Goal: Task Accomplishment & Management: Use online tool/utility

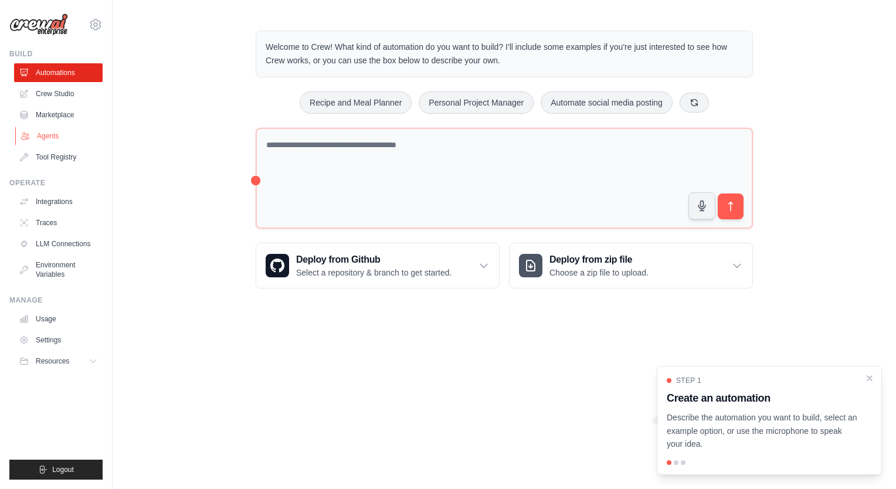
click at [57, 137] on link "Agents" at bounding box center [59, 136] width 89 height 19
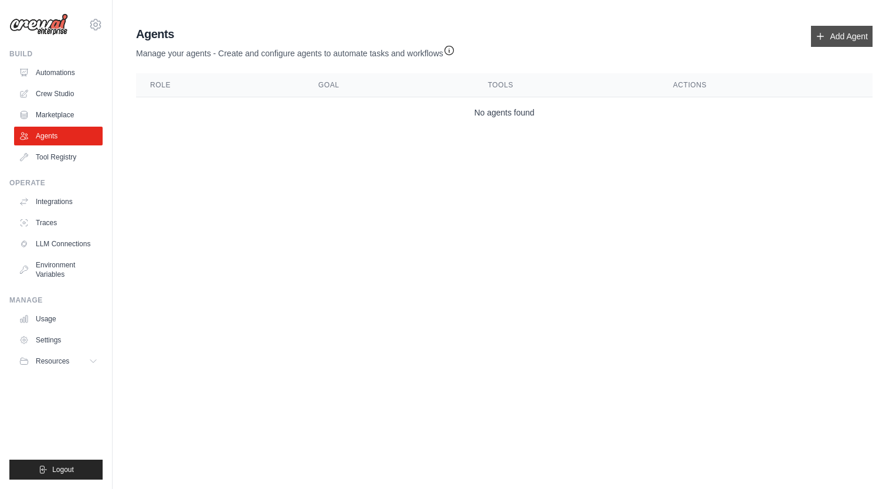
click at [828, 41] on link "Add Agent" at bounding box center [842, 36] width 62 height 21
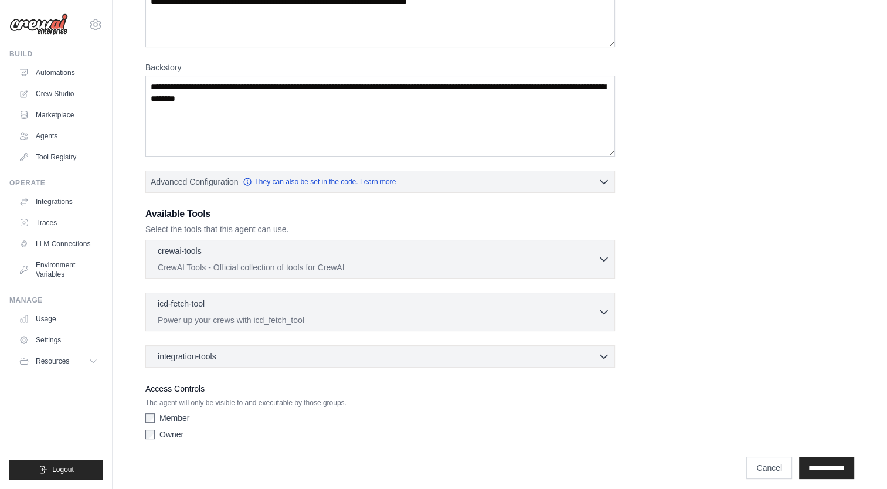
scroll to position [138, 0]
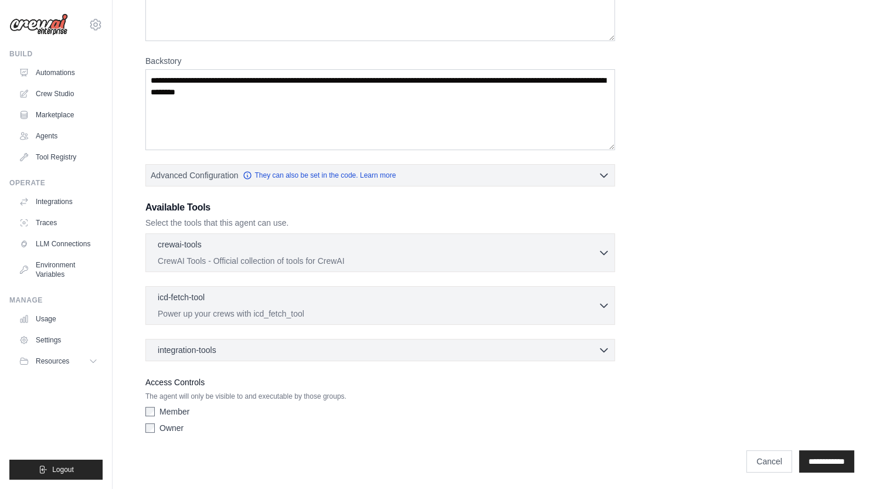
click at [800, 100] on div "Role Goal Backstory Advanced Configuration They can also be set in the code. Le…" at bounding box center [499, 179] width 709 height 520
click at [484, 257] on p "CrewAI Tools - Official collection of tools for CrewAI" at bounding box center [378, 260] width 440 height 12
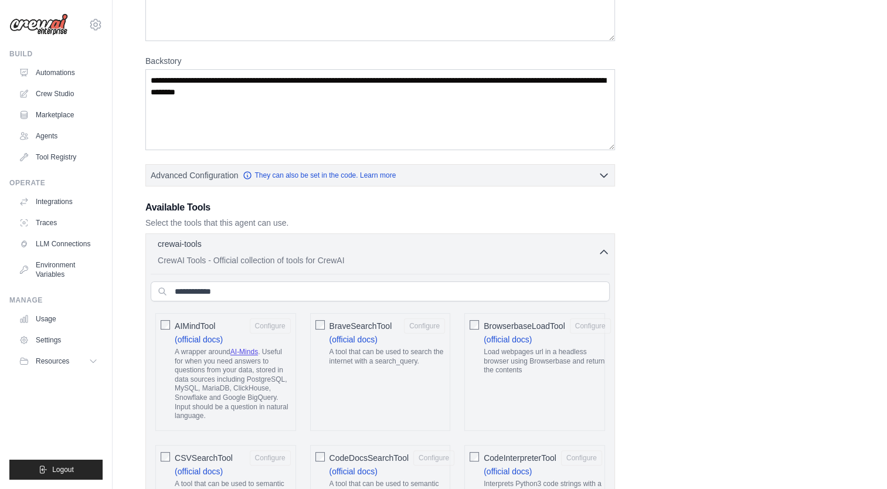
click at [484, 257] on p "CrewAI Tools - Official collection of tools for CrewAI" at bounding box center [378, 260] width 440 height 12
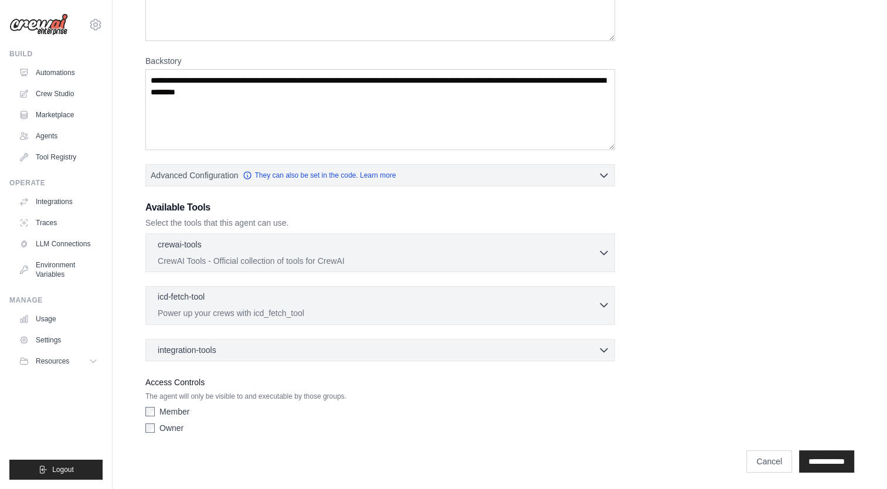
click at [490, 296] on div "icd-fetch-tool 0 selected" at bounding box center [378, 298] width 440 height 14
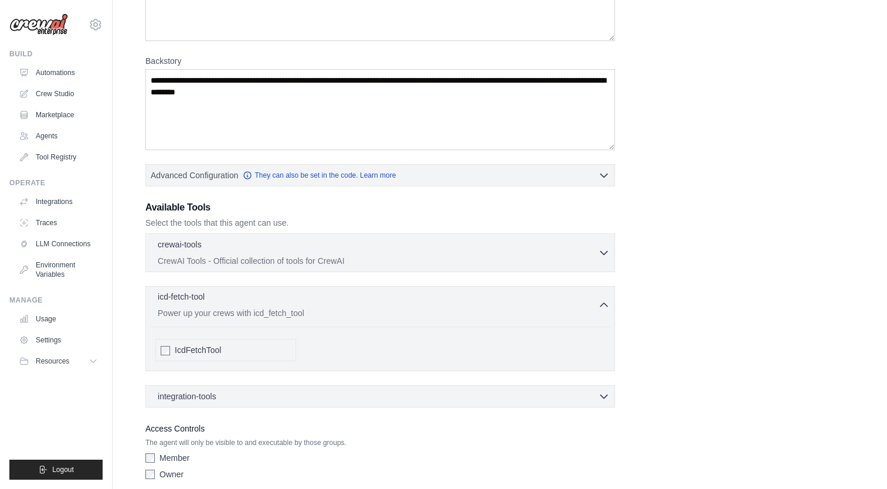
click at [490, 297] on div "icd-fetch-tool 0 selected" at bounding box center [378, 298] width 440 height 14
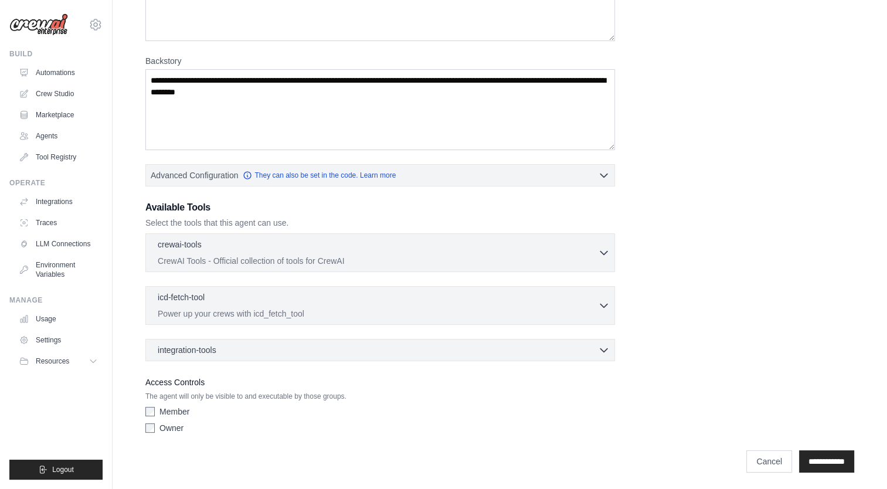
click at [490, 340] on div "integration-tools 0 selected Box Save files to Box Gmail" at bounding box center [380, 350] width 470 height 22
click at [490, 349] on div "integration-tools 0 selected" at bounding box center [384, 350] width 452 height 12
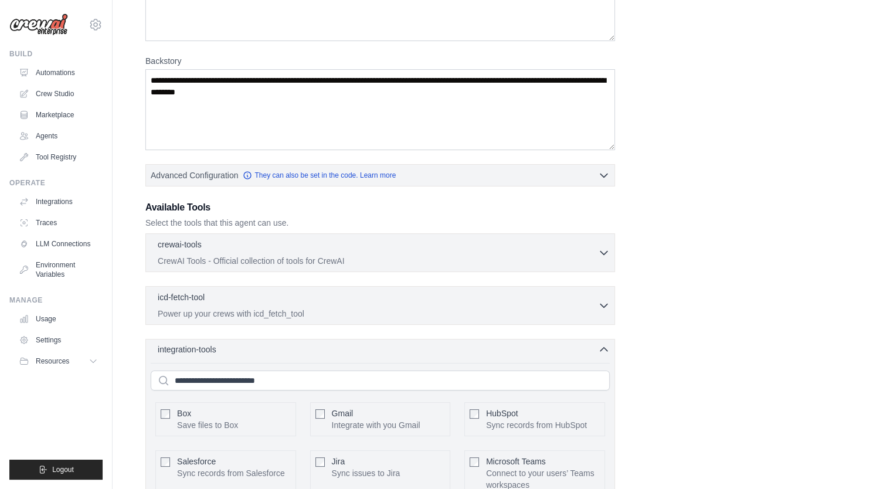
click at [489, 349] on div "integration-tools 0 selected" at bounding box center [384, 350] width 452 height 12
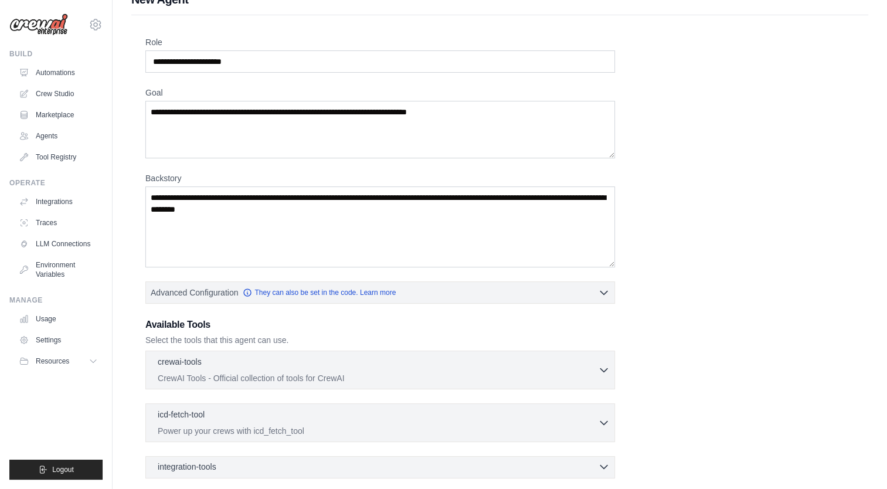
scroll to position [0, 0]
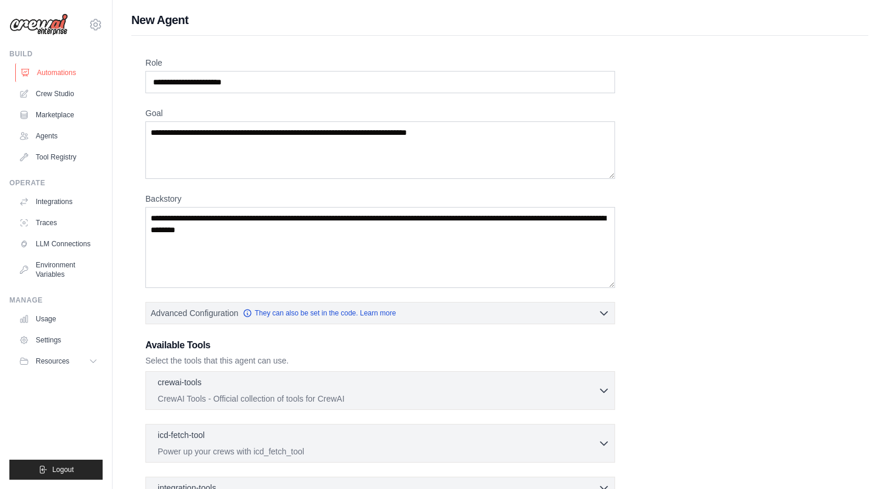
click at [66, 64] on link "Automations" at bounding box center [59, 72] width 89 height 19
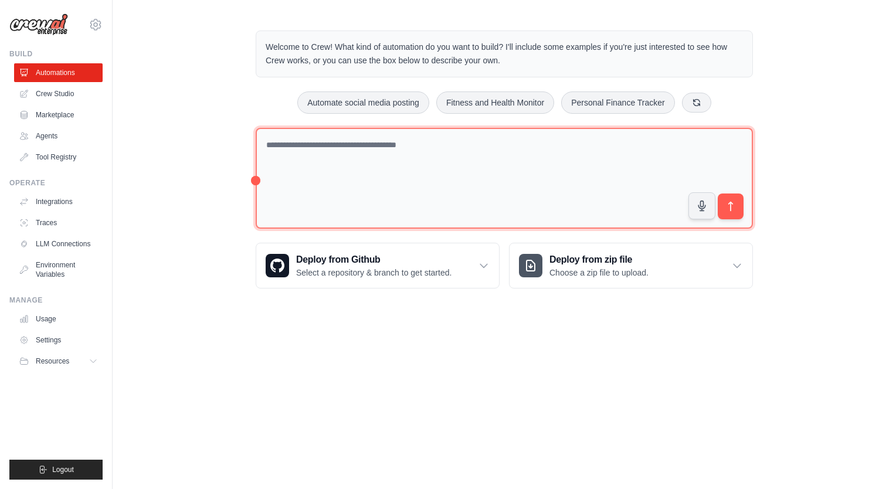
click at [400, 165] on textarea at bounding box center [504, 178] width 497 height 101
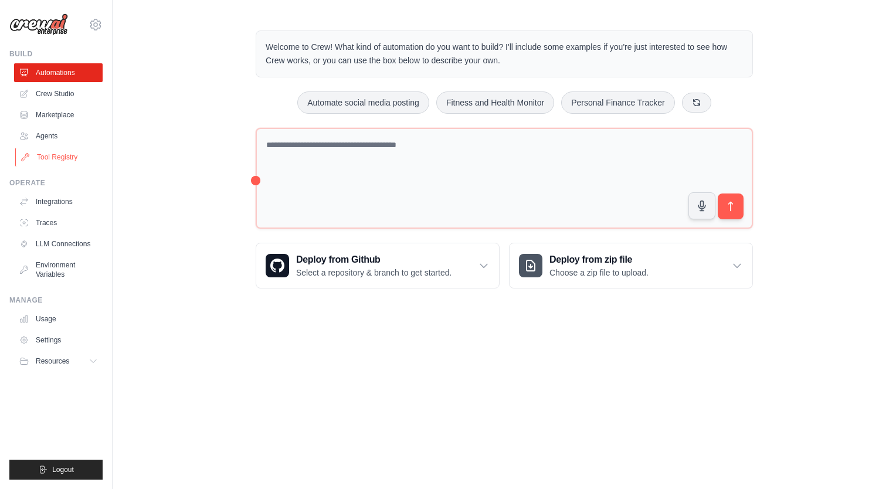
click at [63, 165] on link "Tool Registry" at bounding box center [59, 157] width 89 height 19
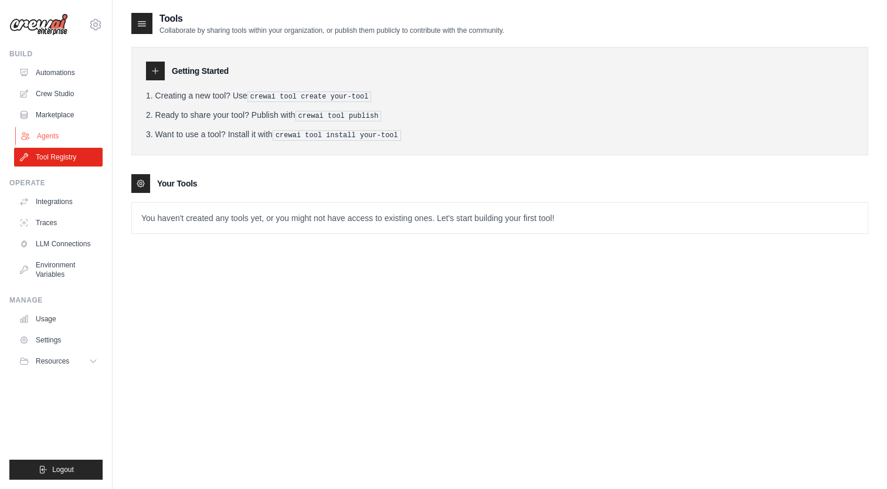
click at [49, 133] on link "Agents" at bounding box center [59, 136] width 89 height 19
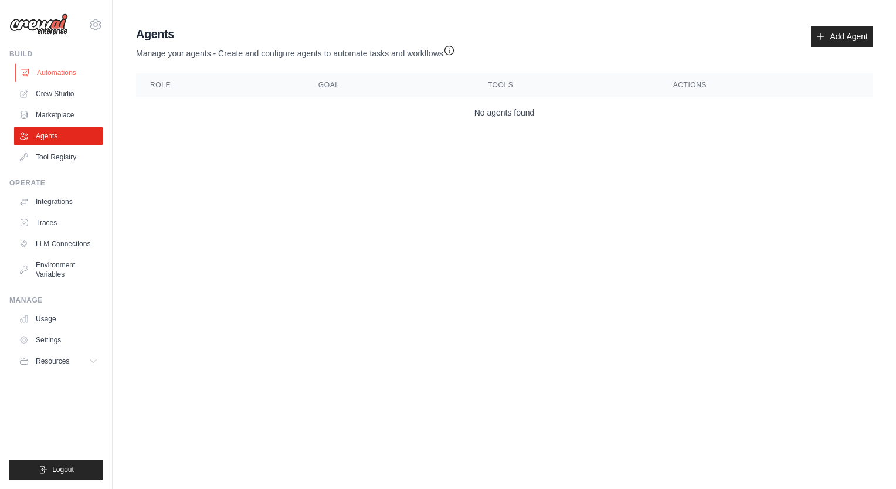
click at [45, 69] on link "Automations" at bounding box center [59, 72] width 89 height 19
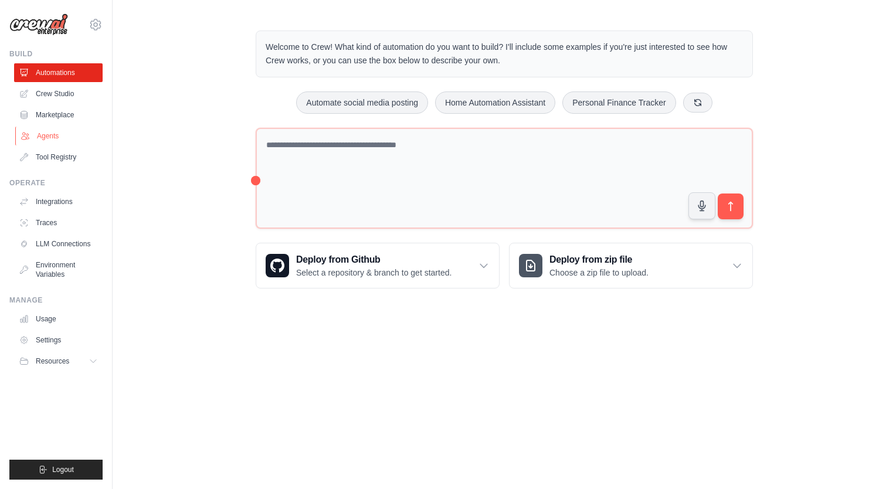
click at [80, 137] on link "Agents" at bounding box center [59, 136] width 89 height 19
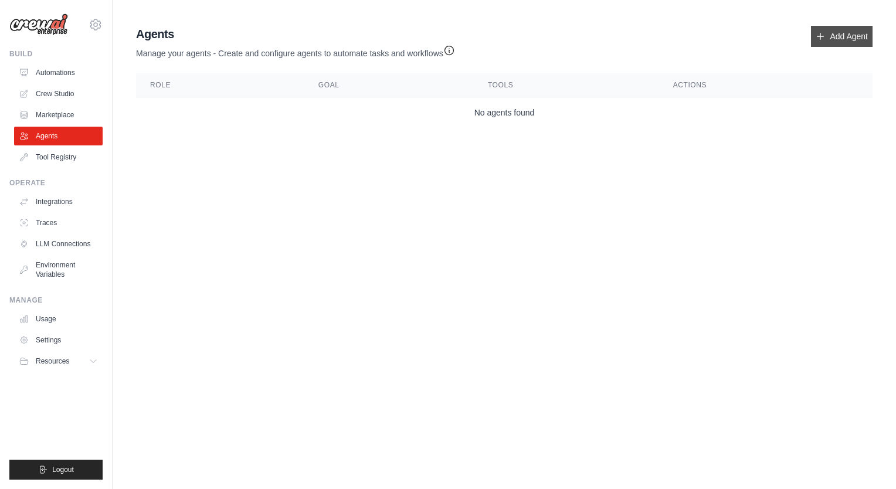
click at [849, 43] on link "Add Agent" at bounding box center [842, 36] width 62 height 21
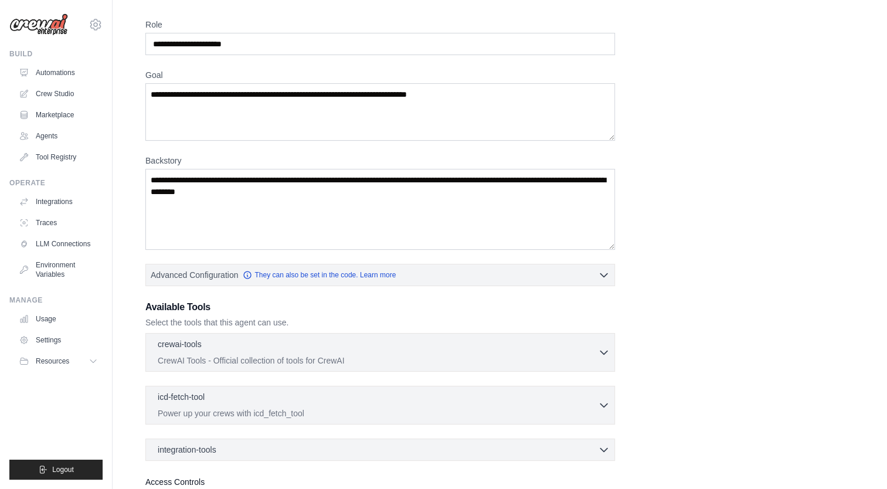
scroll to position [59, 0]
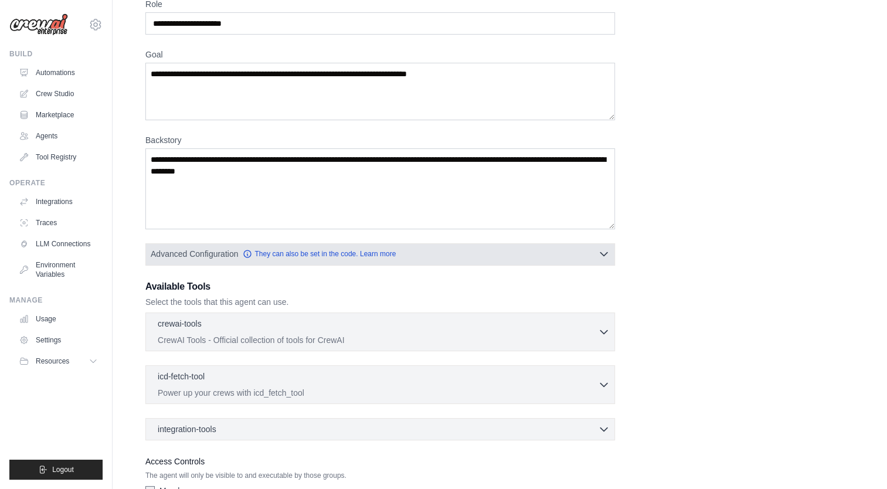
click at [581, 257] on button "Advanced Configuration They can also be set in the code. Learn more" at bounding box center [380, 253] width 469 height 21
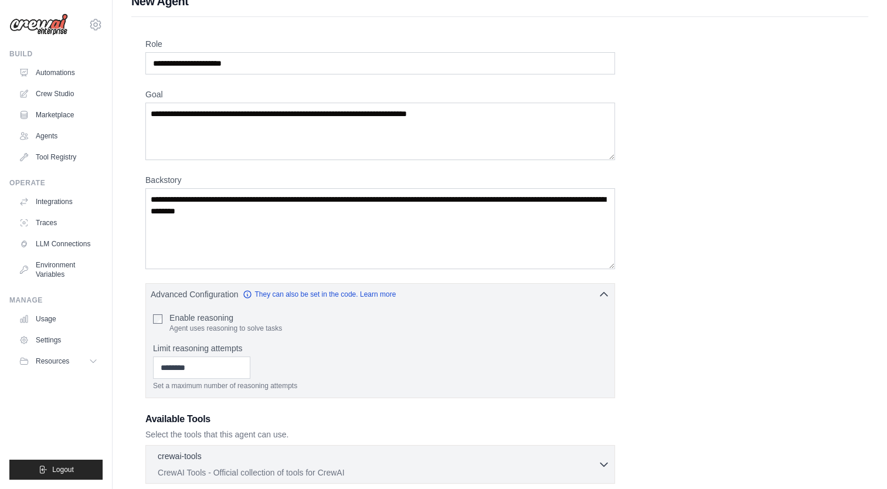
scroll to position [0, 0]
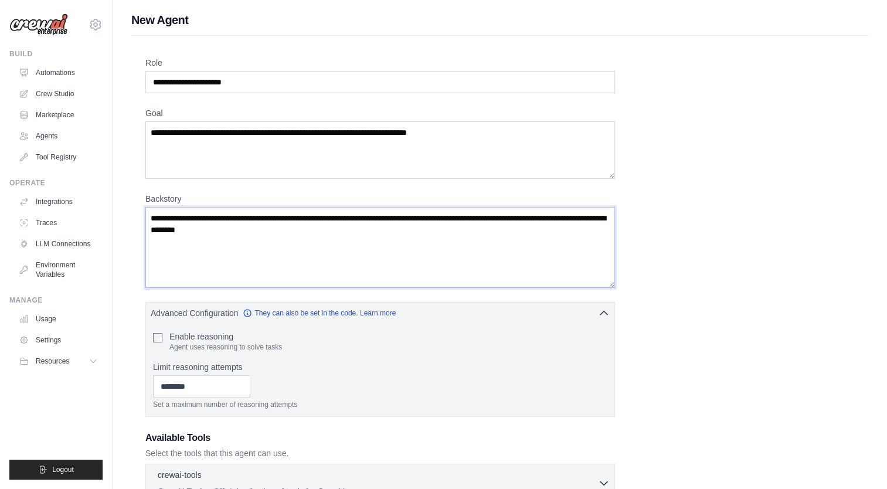
click at [343, 236] on textarea "Backstory" at bounding box center [380, 247] width 470 height 81
click at [868, 282] on div "Role Goal Backstory Advanced Configuration They can also be set in the code. Le…" at bounding box center [499, 373] width 737 height 674
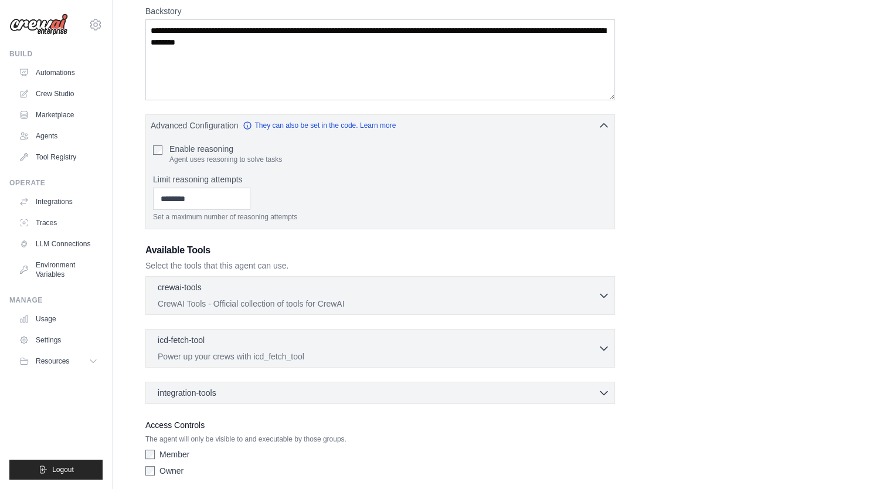
scroll to position [230, 0]
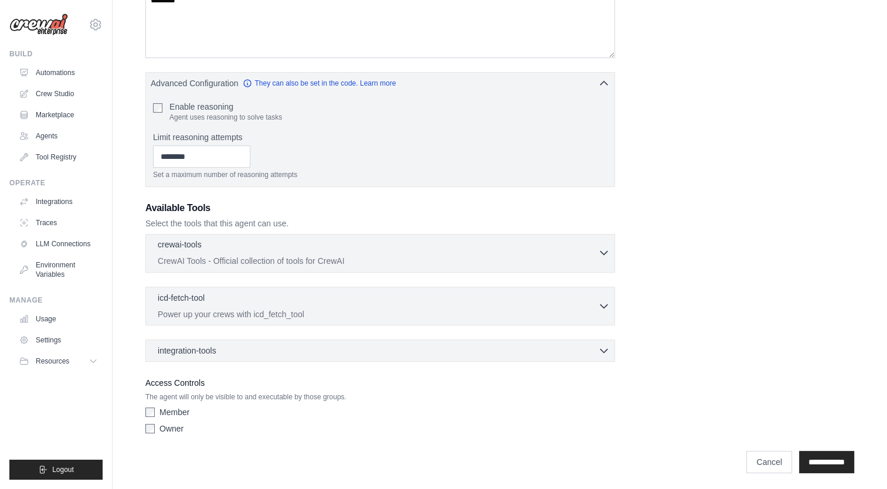
click at [208, 261] on p "CrewAI Tools - Official collection of tools for CrewAI" at bounding box center [378, 261] width 440 height 12
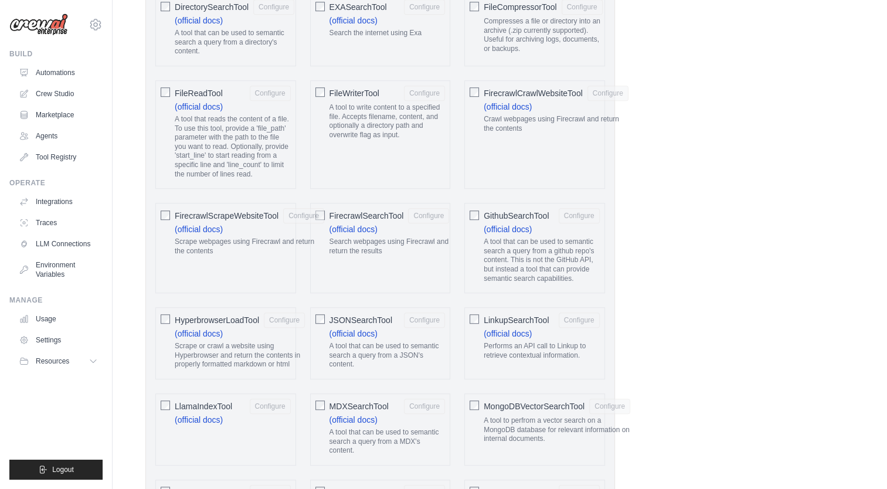
scroll to position [945, 0]
click at [259, 318] on span "HyperbrowserLoadTool" at bounding box center [217, 321] width 84 height 12
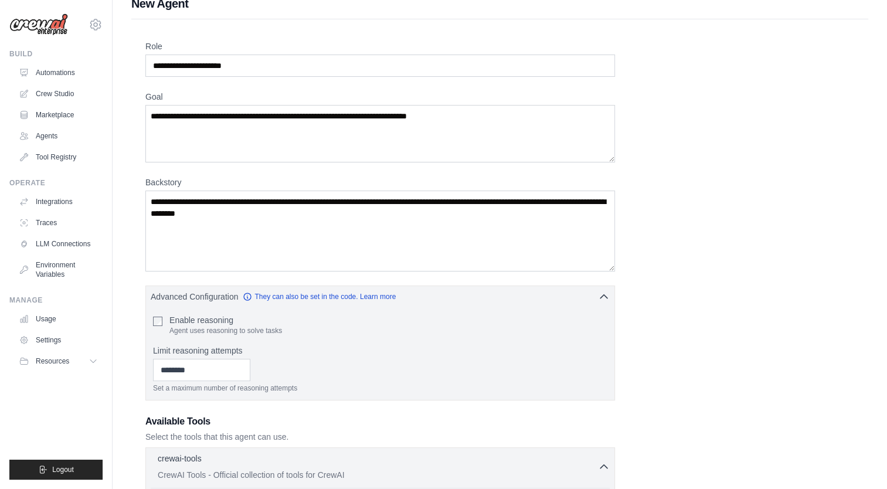
scroll to position [61, 0]
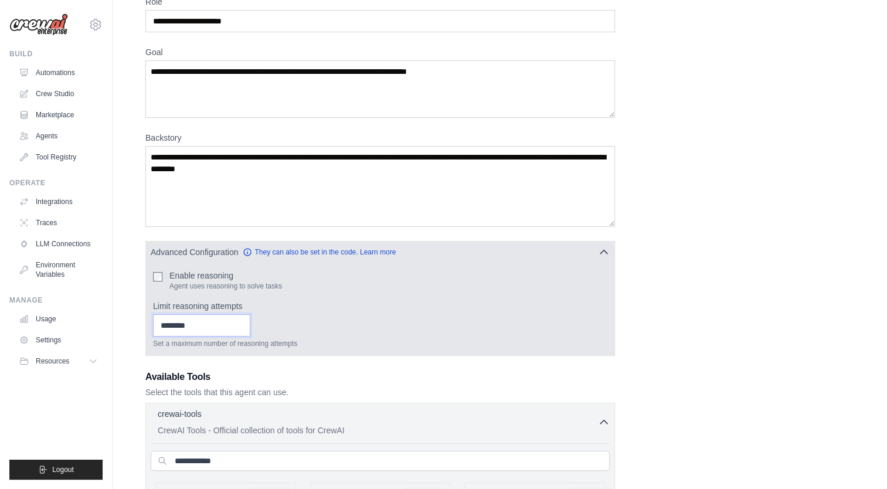
click at [236, 323] on input "Limit reasoning attempts" at bounding box center [201, 325] width 97 height 22
click at [369, 325] on div "Set a maximum number of reasoning attempts" at bounding box center [380, 331] width 454 height 34
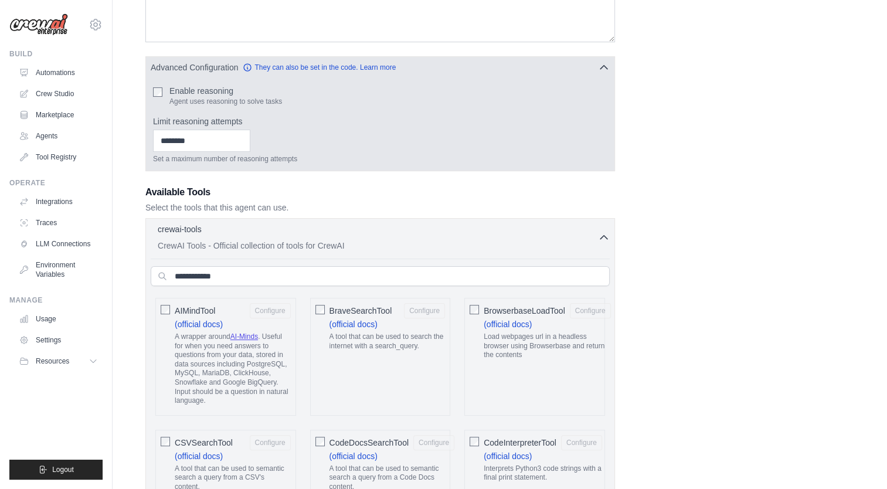
scroll to position [345, 0]
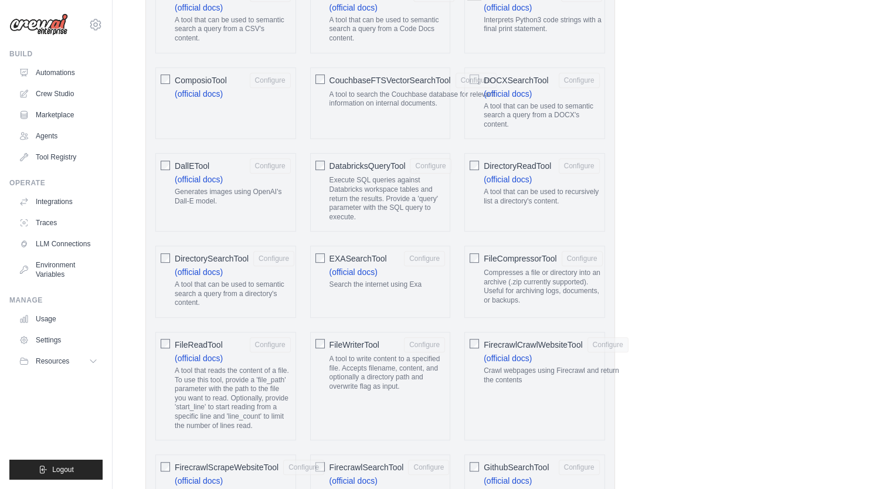
scroll to position [693, 0]
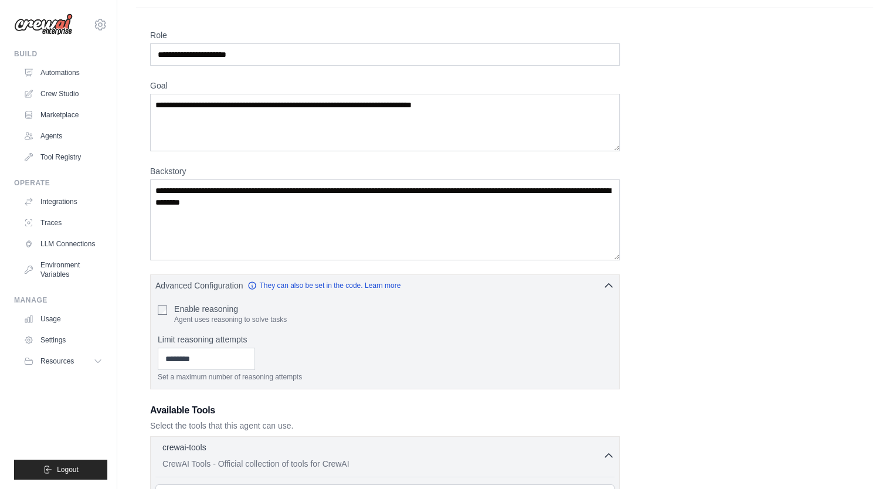
scroll to position [0, 0]
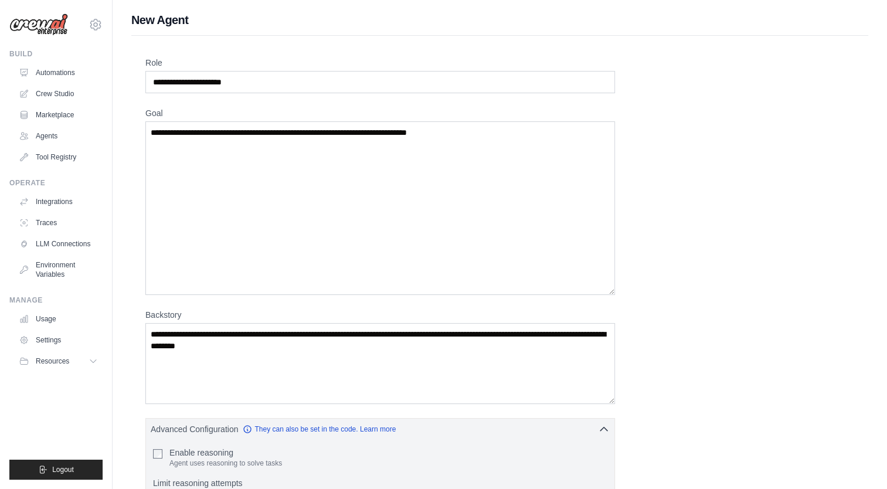
drag, startPoint x: 612, startPoint y: 174, endPoint x: 625, endPoint y: 189, distance: 19.5
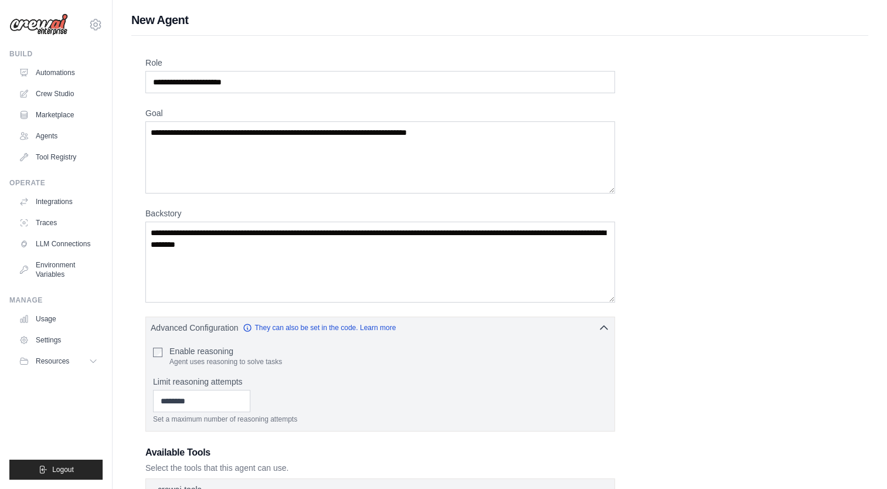
click at [82, 354] on button "Resources" at bounding box center [59, 361] width 89 height 19
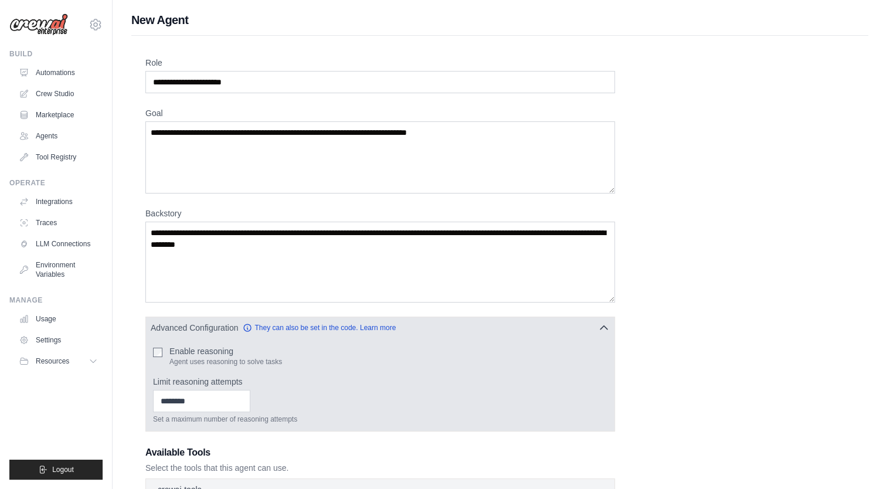
click at [270, 372] on div "Enable reasoning Agent uses reasoning to solve tasks Limit reasoning attempts S…" at bounding box center [380, 384] width 454 height 79
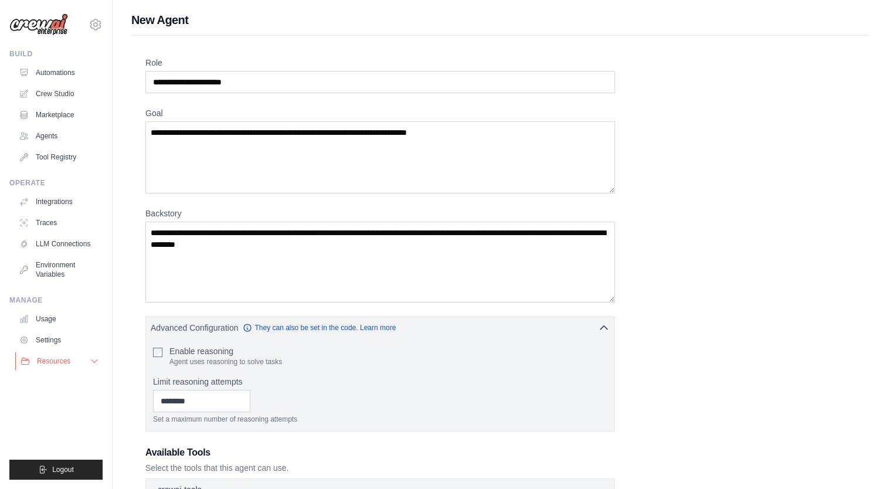
click at [53, 362] on span "Resources" at bounding box center [53, 361] width 33 height 9
click at [30, 82] on link "Automations" at bounding box center [59, 72] width 89 height 19
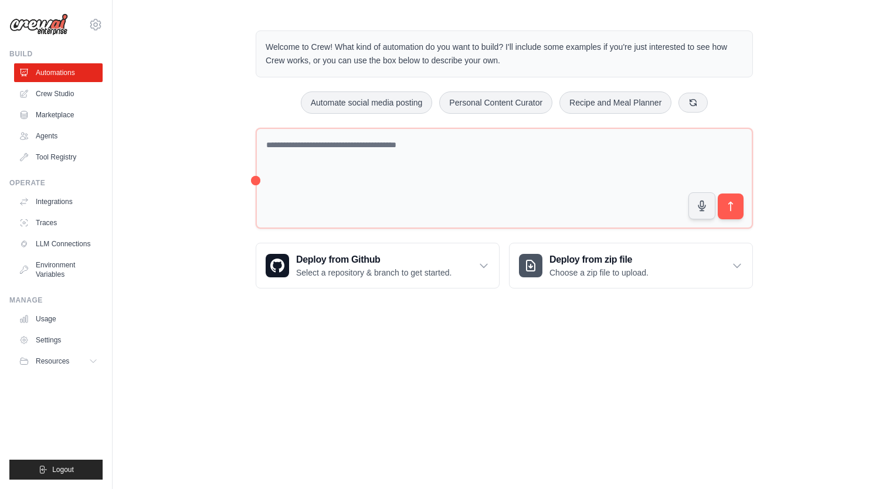
click at [251, 177] on div "Welcome to Crew! What kind of automation do you want to build? I'll include som…" at bounding box center [504, 160] width 525 height 296
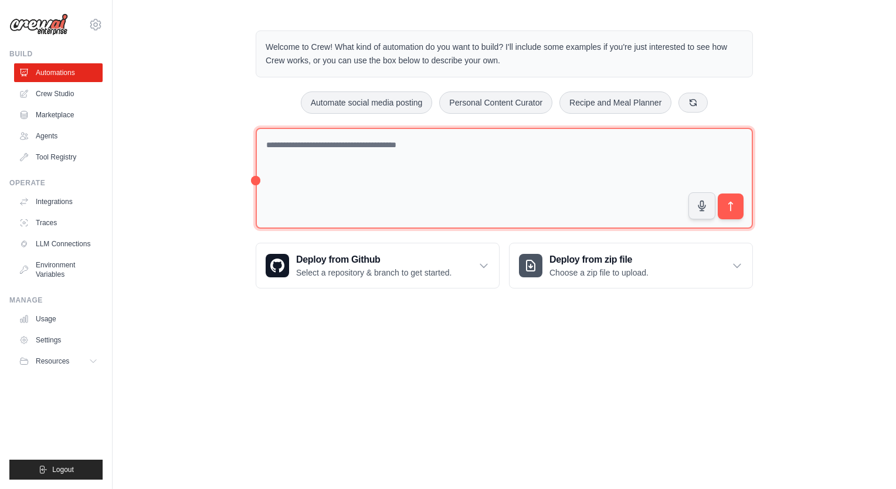
click at [369, 177] on textarea at bounding box center [504, 178] width 497 height 101
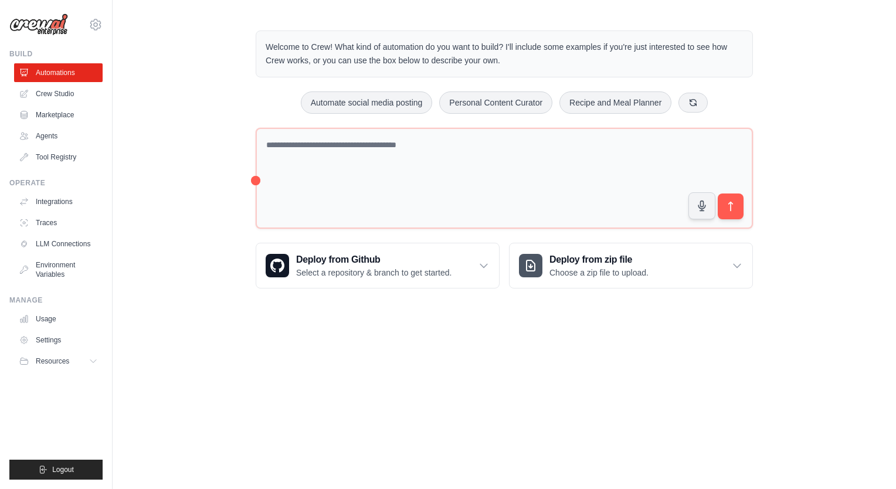
click at [400, 60] on p "Welcome to Crew! What kind of automation do you want to build? I'll include som…" at bounding box center [504, 53] width 477 height 27
click at [388, 102] on button "Automate social media posting" at bounding box center [367, 102] width 132 height 22
click at [728, 205] on icon "submit" at bounding box center [731, 207] width 12 height 12
click at [53, 94] on link "Crew Studio" at bounding box center [59, 93] width 89 height 19
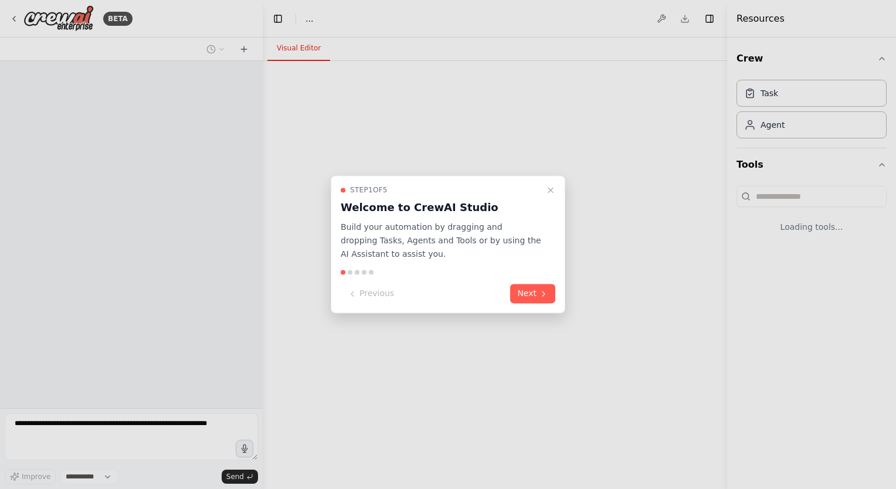
select select "****"
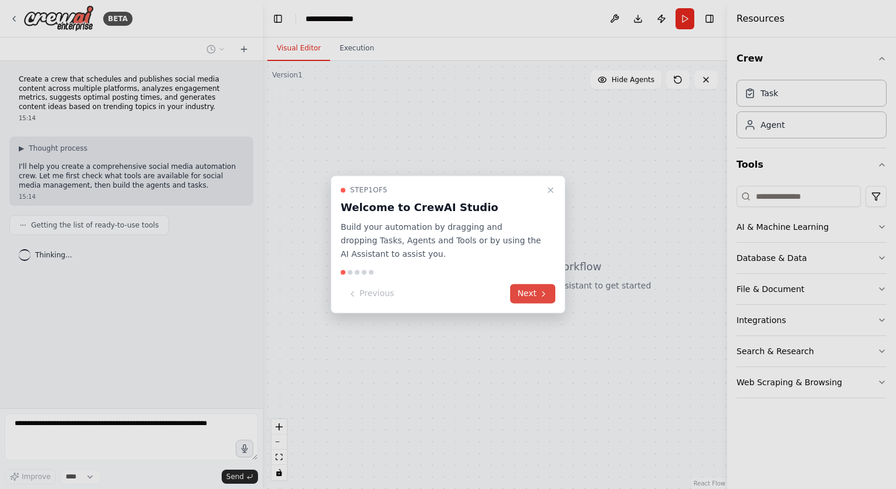
click at [528, 293] on button "Next" at bounding box center [532, 293] width 45 height 19
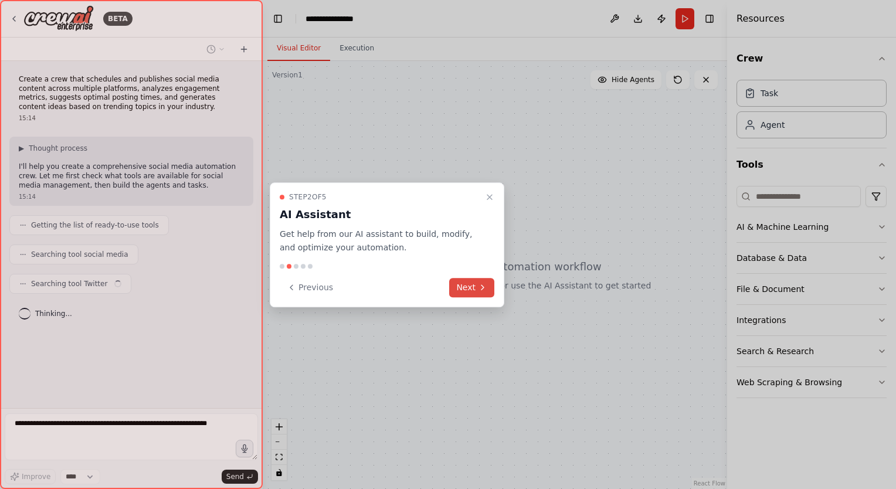
click at [469, 291] on button "Next" at bounding box center [471, 287] width 45 height 19
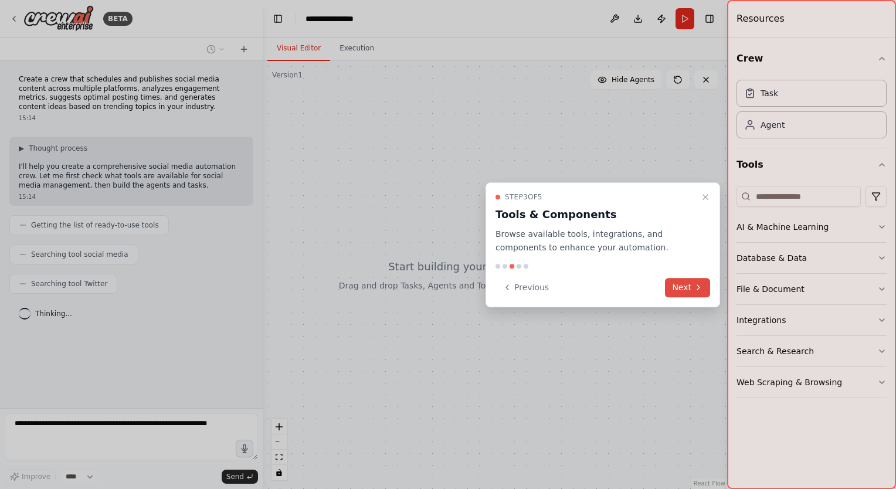
click at [688, 286] on button "Next" at bounding box center [687, 287] width 45 height 19
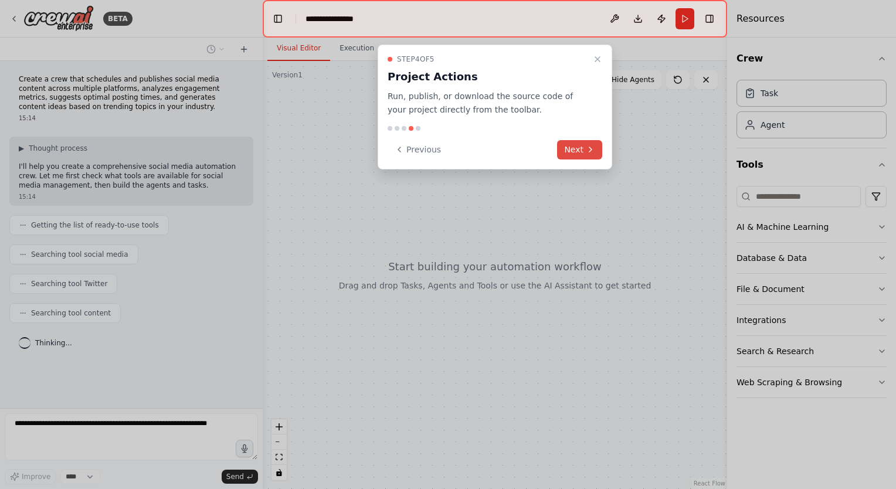
click at [575, 140] on button "Next" at bounding box center [579, 149] width 45 height 19
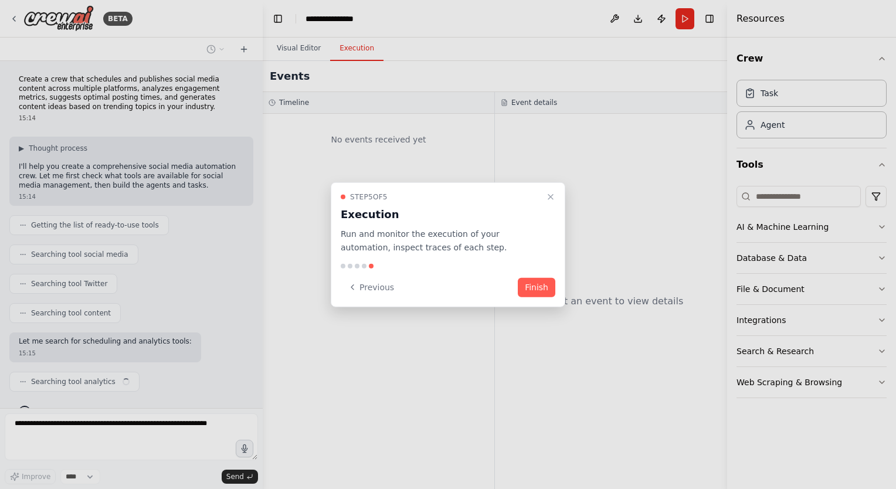
scroll to position [21, 0]
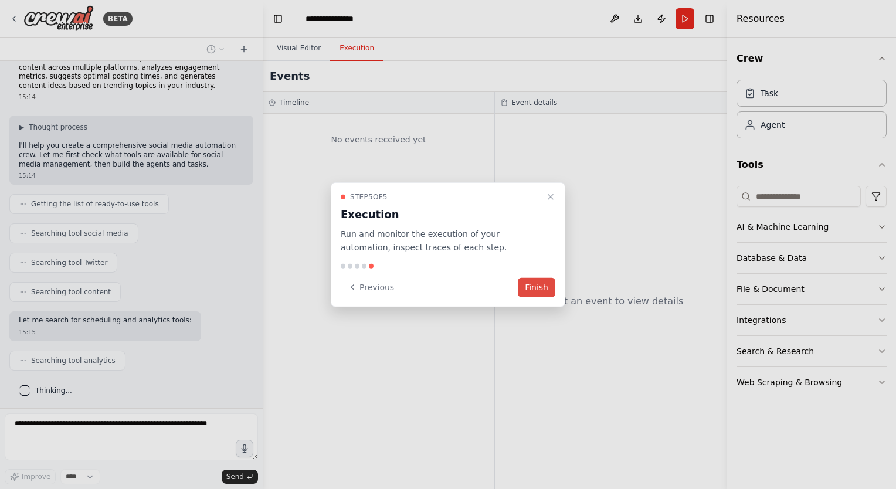
click at [530, 287] on button "Finish" at bounding box center [537, 286] width 38 height 19
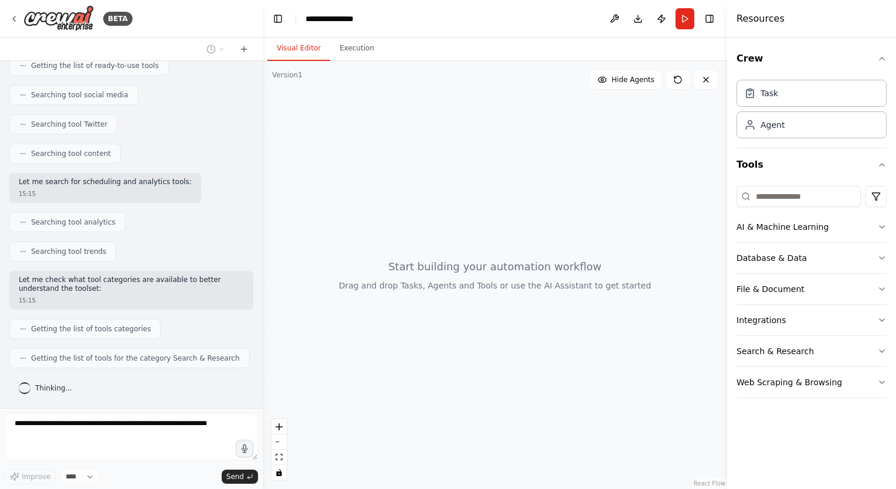
scroll to position [157, 0]
click at [501, 391] on div at bounding box center [495, 275] width 464 height 428
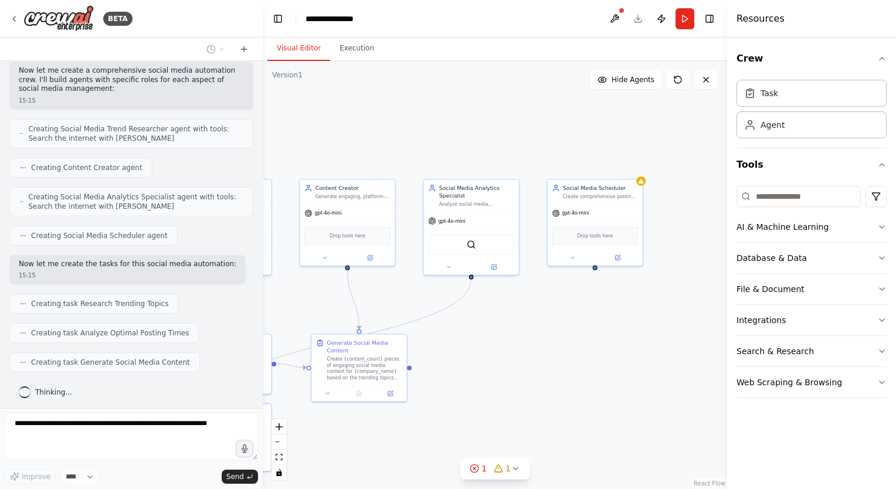
scroll to position [504, 0]
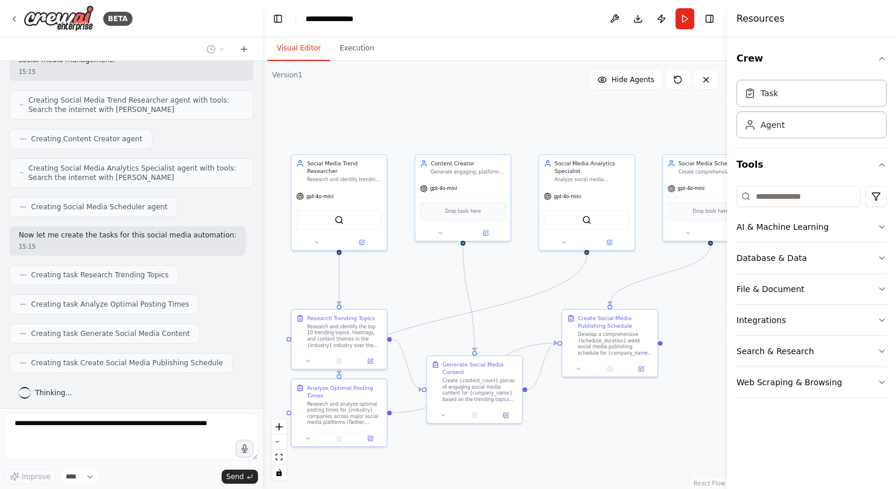
drag, startPoint x: 626, startPoint y: 432, endPoint x: 563, endPoint y: 401, distance: 70.3
click at [563, 401] on div ".deletable-edge-delete-btn { width: 20px; height: 20px; border: 0px solid #ffff…" at bounding box center [495, 275] width 464 height 428
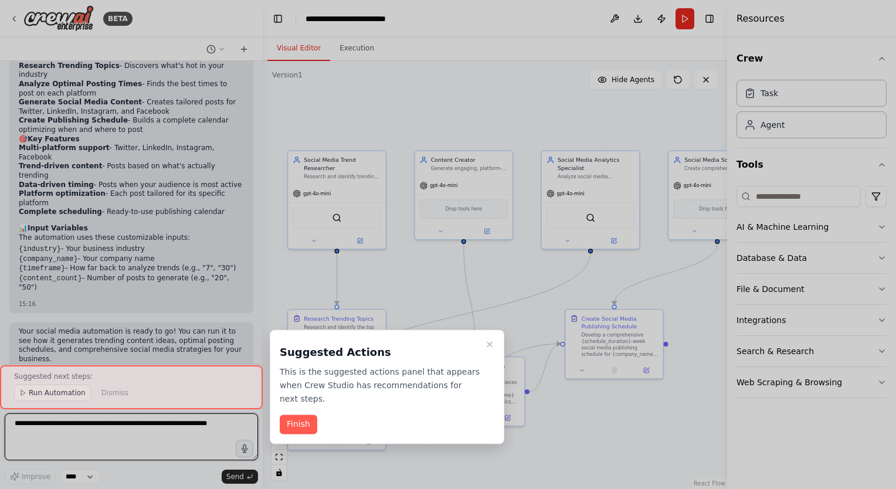
scroll to position [1093, 0]
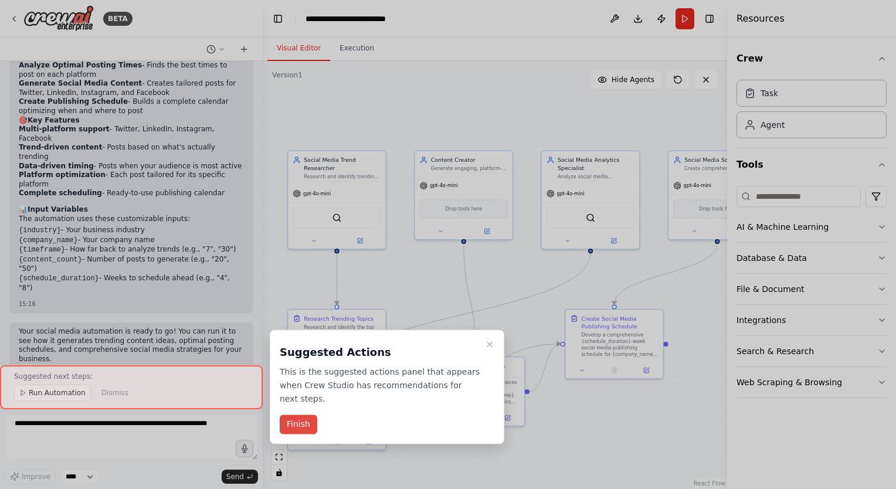
click at [292, 422] on button "Finish" at bounding box center [299, 424] width 38 height 19
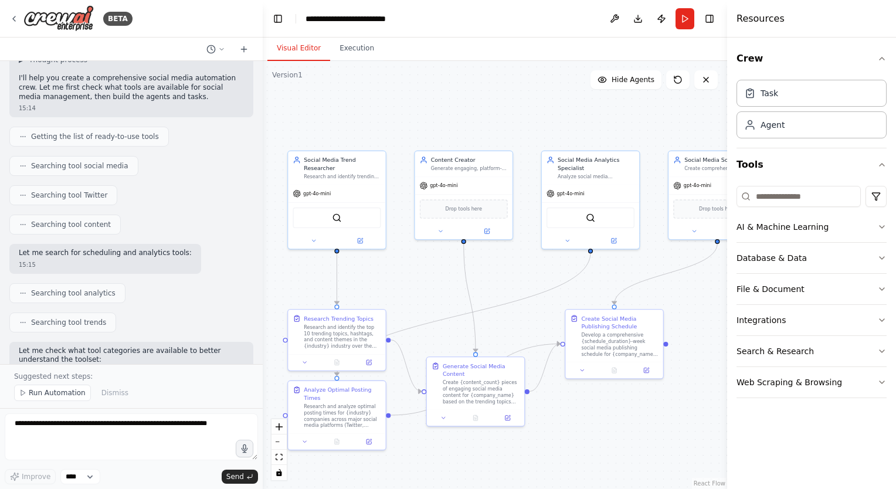
scroll to position [0, 0]
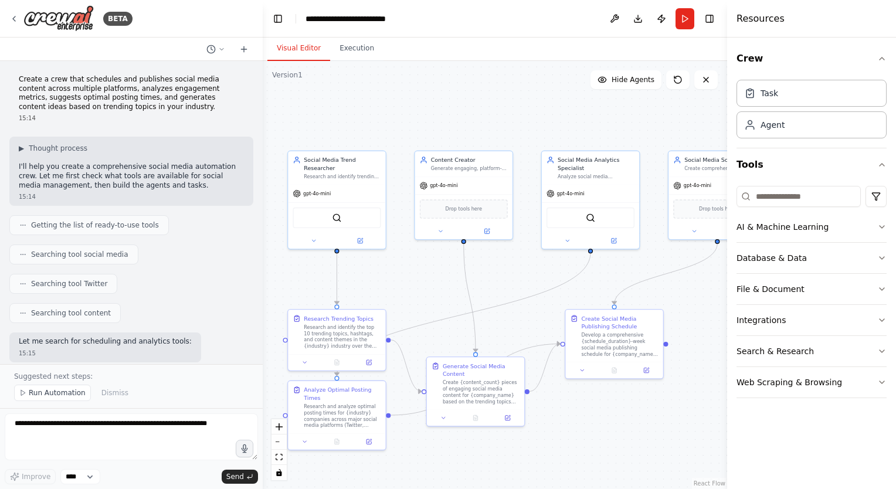
click at [36, 164] on p "I'll help you create a comprehensive social media automation crew. Let me first…" at bounding box center [131, 176] width 225 height 28
click at [338, 343] on div "Research and identify the top 10 trending topics, hashtags, and content themes …" at bounding box center [342, 335] width 77 height 25
click at [341, 343] on div "Research and identify the top 10 trending topics, hashtags, and content themes …" at bounding box center [342, 335] width 77 height 25
click at [14, 20] on icon at bounding box center [14, 18] width 2 height 5
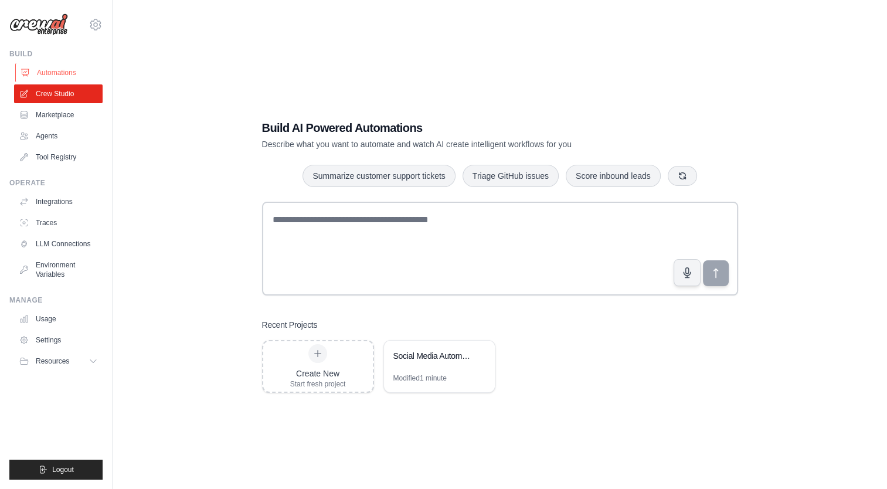
click at [86, 79] on link "Automations" at bounding box center [59, 72] width 89 height 19
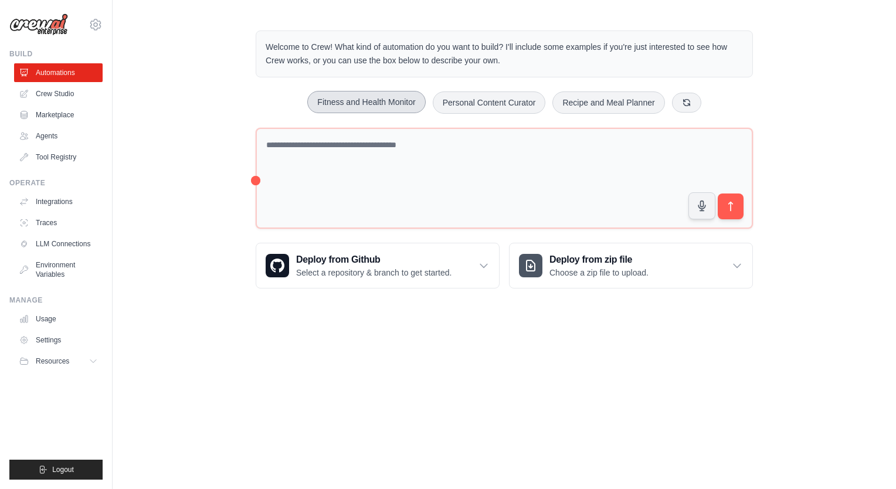
click at [364, 99] on button "Fitness and Health Monitor" at bounding box center [366, 102] width 118 height 22
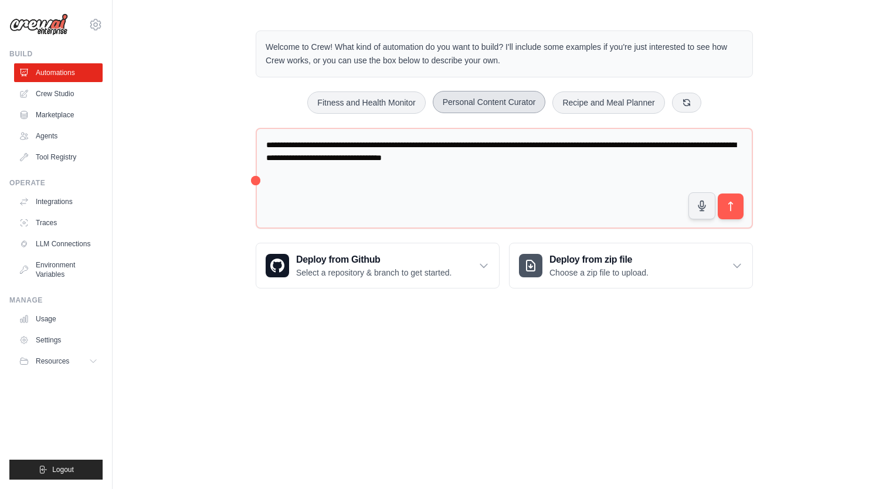
click at [491, 108] on button "Personal Content Curator" at bounding box center [489, 102] width 113 height 22
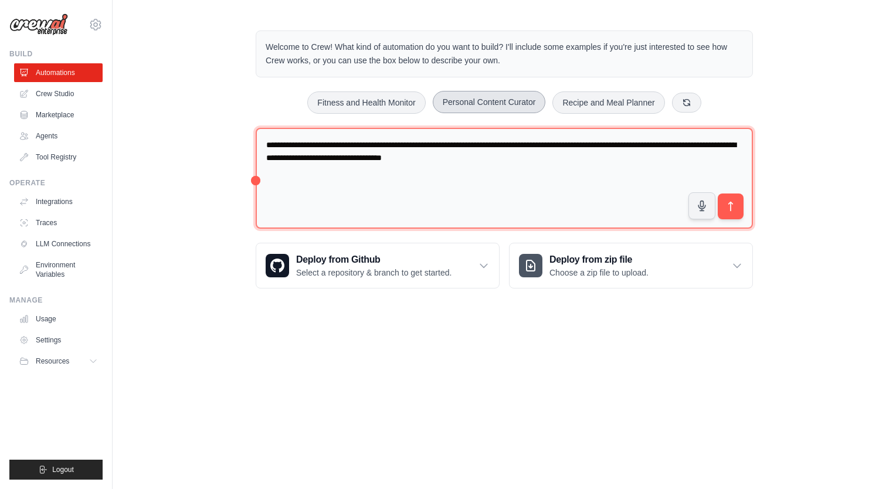
type textarea "**********"
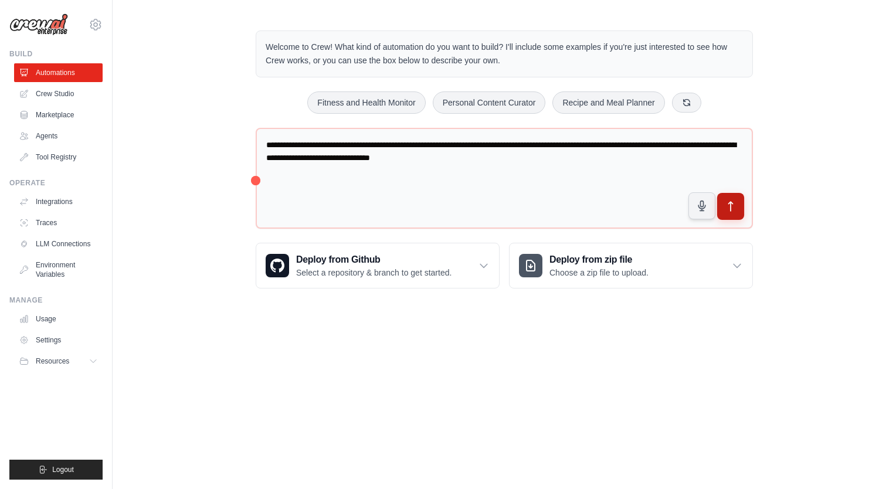
click at [735, 213] on button "submit" at bounding box center [730, 206] width 27 height 27
click at [728, 209] on icon "submit" at bounding box center [731, 207] width 12 height 12
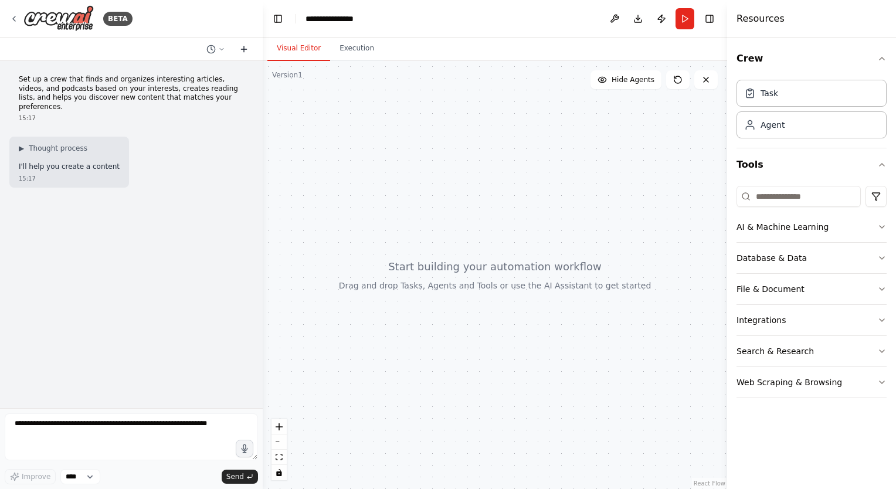
click at [244, 49] on icon at bounding box center [243, 49] width 9 height 9
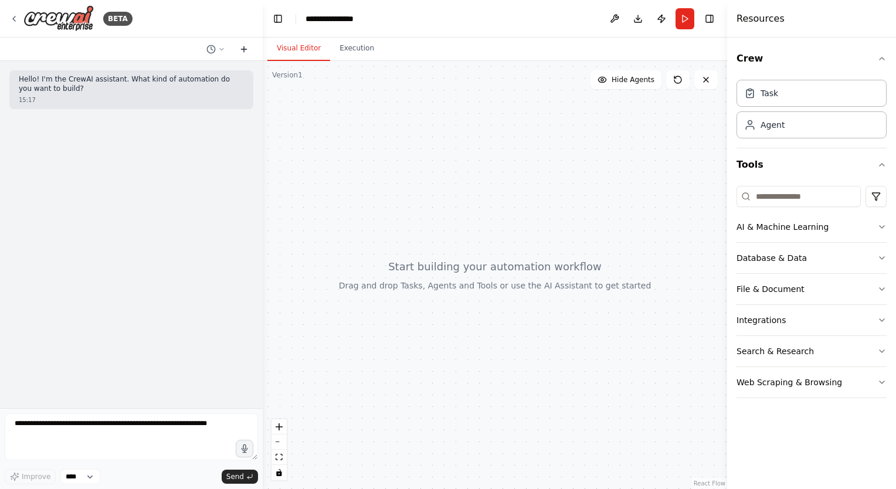
click at [247, 50] on icon at bounding box center [243, 49] width 9 height 9
click at [19, 19] on div "BETA" at bounding box center [70, 18] width 123 height 26
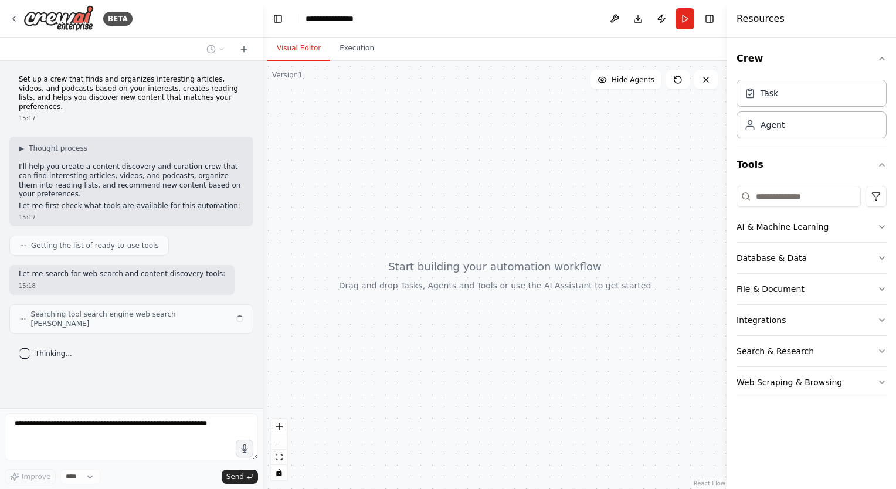
click at [865, 421] on div "Crew Task Agent Tools AI & Machine Learning Database & Data File & Document Int…" at bounding box center [811, 264] width 169 height 452
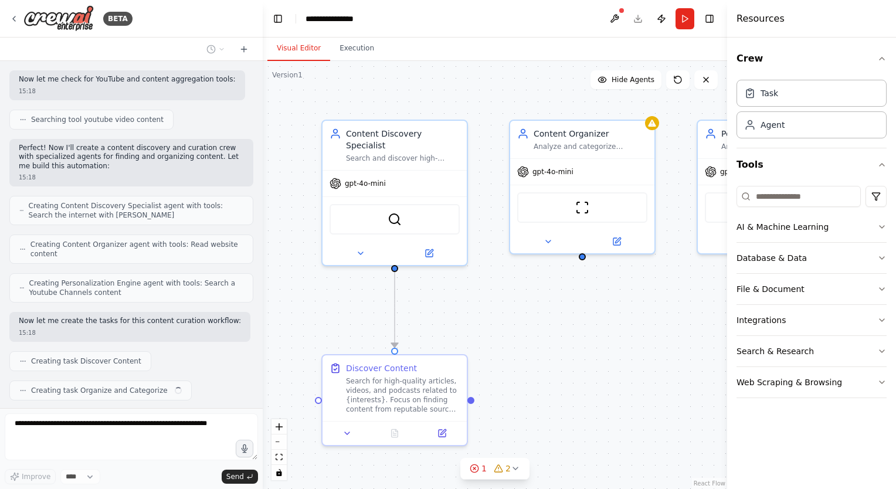
scroll to position [293, 0]
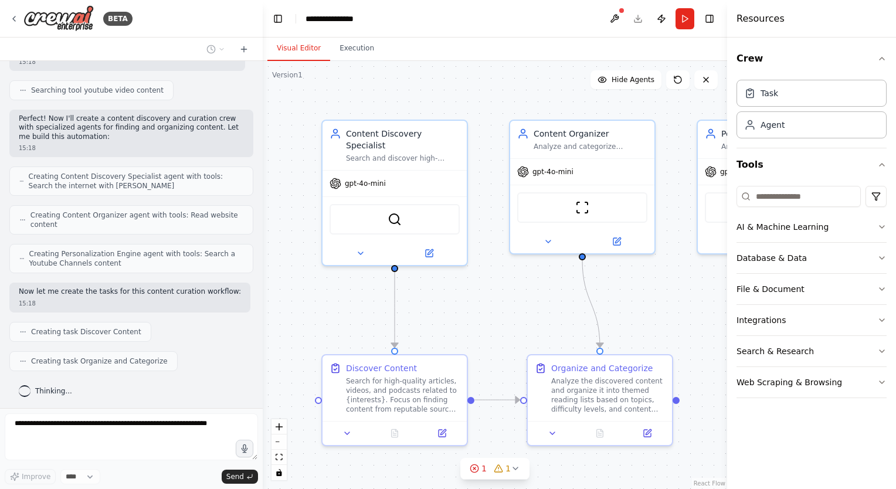
click at [868, 429] on div "Crew Task Agent Tools AI & Machine Learning Database & Data File & Document Int…" at bounding box center [811, 264] width 169 height 452
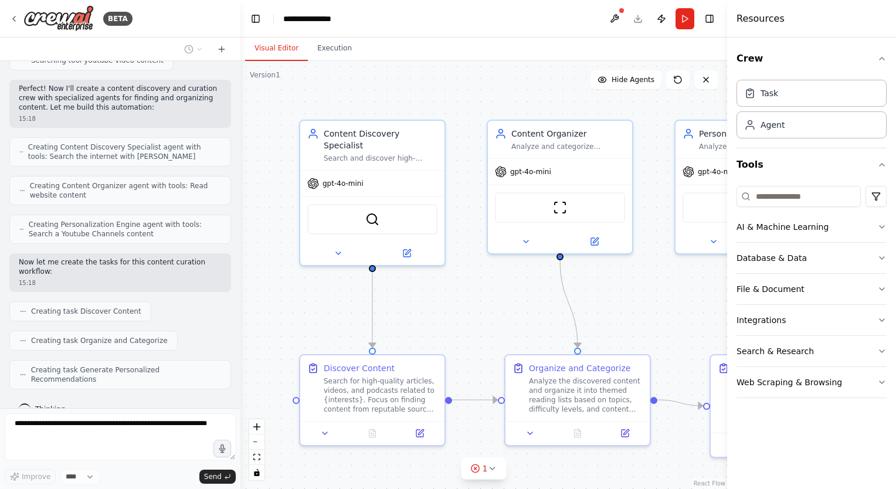
scroll to position [368, 0]
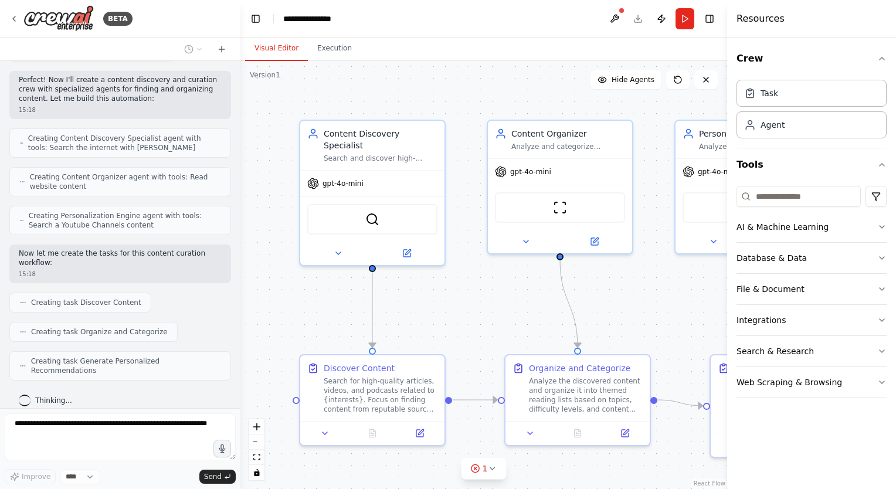
drag, startPoint x: 262, startPoint y: 365, endPoint x: 232, endPoint y: 385, distance: 35.5
click at [232, 385] on div "BETA Set up a crew that finds and organizes interesting articles, videos, and p…" at bounding box center [448, 244] width 896 height 489
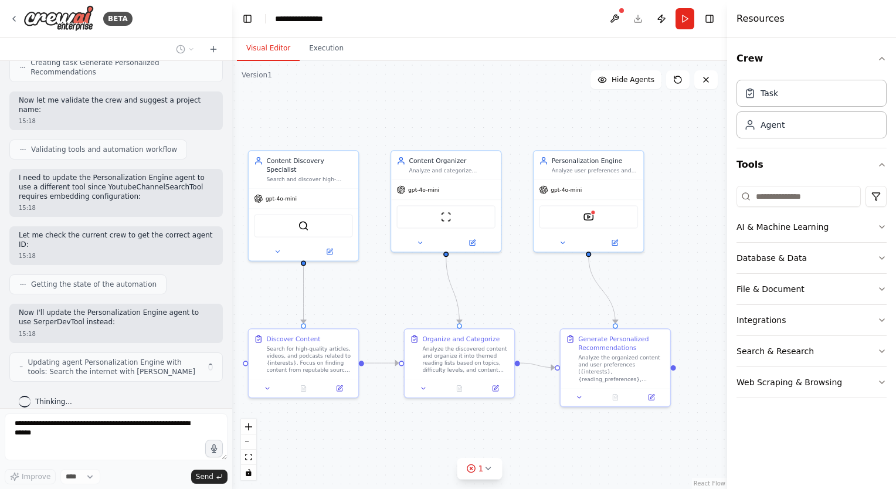
scroll to position [666, 0]
drag, startPoint x: 529, startPoint y: 320, endPoint x: 426, endPoint y: 296, distance: 105.4
click at [426, 296] on div ".deletable-edge-delete-btn { width: 20px; height: 20px; border: 0px solid #ffff…" at bounding box center [479, 275] width 495 height 428
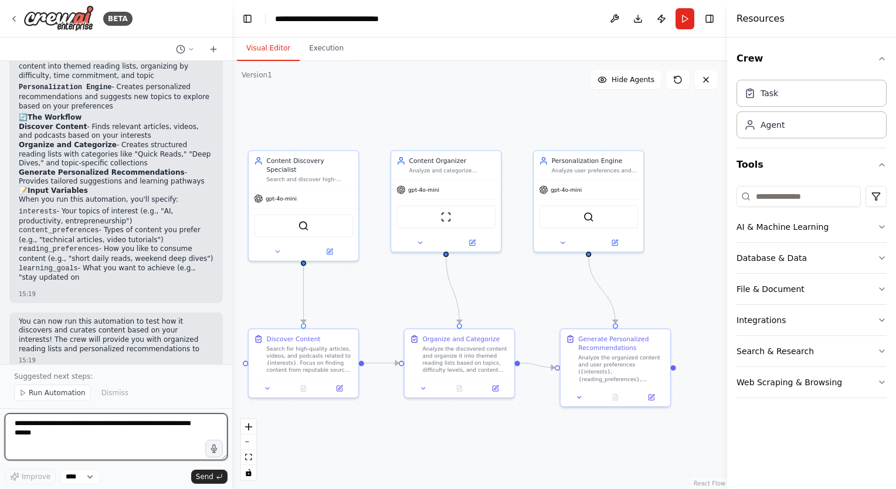
scroll to position [1215, 0]
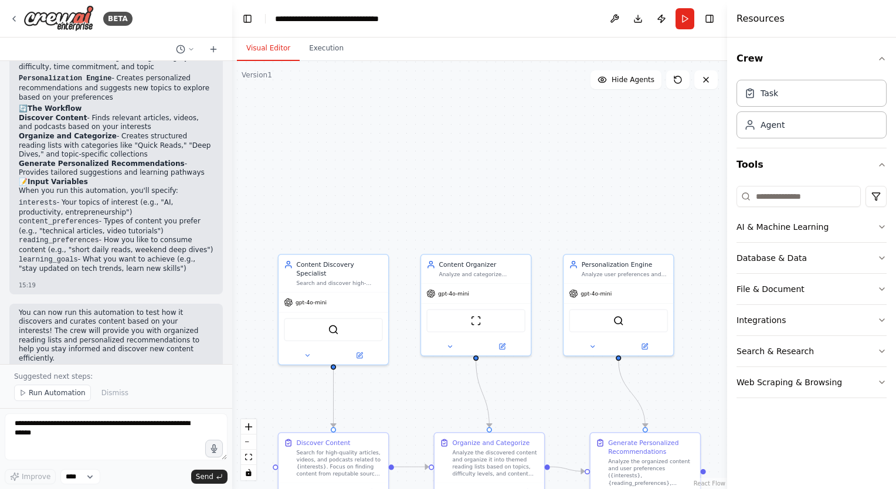
drag, startPoint x: 427, startPoint y: 289, endPoint x: 469, endPoint y: 384, distance: 103.7
click at [469, 384] on div ".deletable-edge-delete-btn { width: 20px; height: 20px; border: 0px solid #ffff…" at bounding box center [479, 275] width 495 height 428
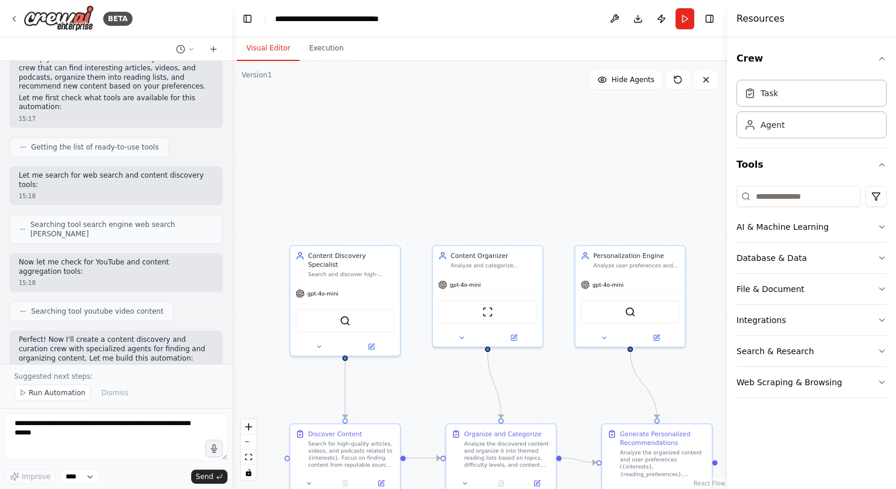
scroll to position [110, 0]
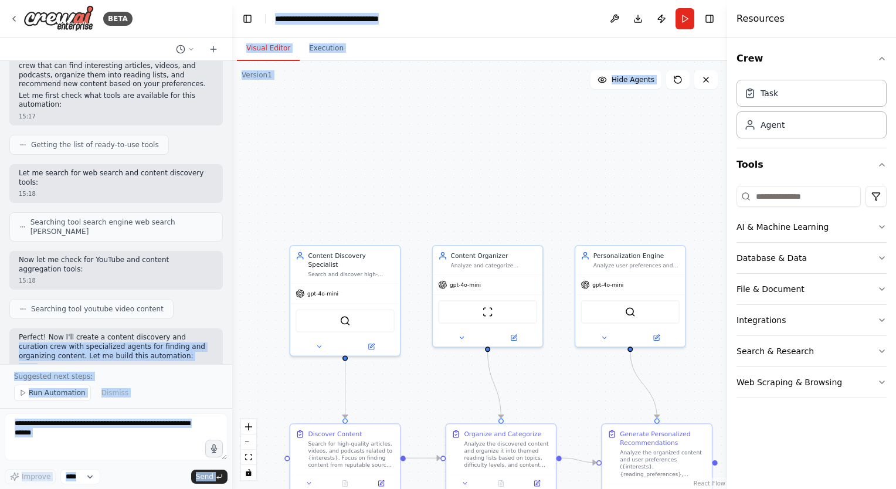
drag, startPoint x: 216, startPoint y: 310, endPoint x: 256, endPoint y: 283, distance: 49.0
click at [256, 283] on div "BETA Set up a crew that finds and organizes interesting articles, videos, and p…" at bounding box center [448, 244] width 896 height 489
copy div "curation crew with specialized agents for finding and organizing content. Let m…"
click at [418, 397] on div ".deletable-edge-delete-btn { width: 20px; height: 20px; border: 0px solid #ffff…" at bounding box center [479, 275] width 495 height 428
click at [814, 125] on div "Agent" at bounding box center [812, 124] width 150 height 27
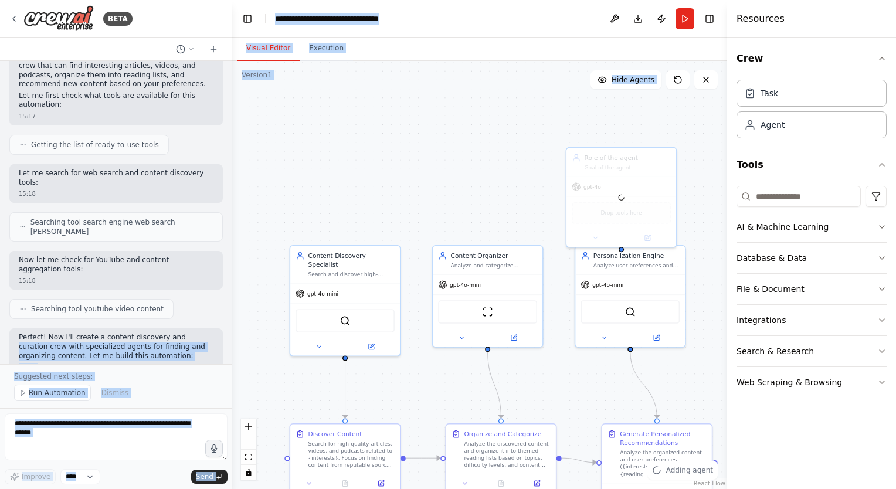
copy div "curation crew with specialized agents for finding and organizing content. Let m…"
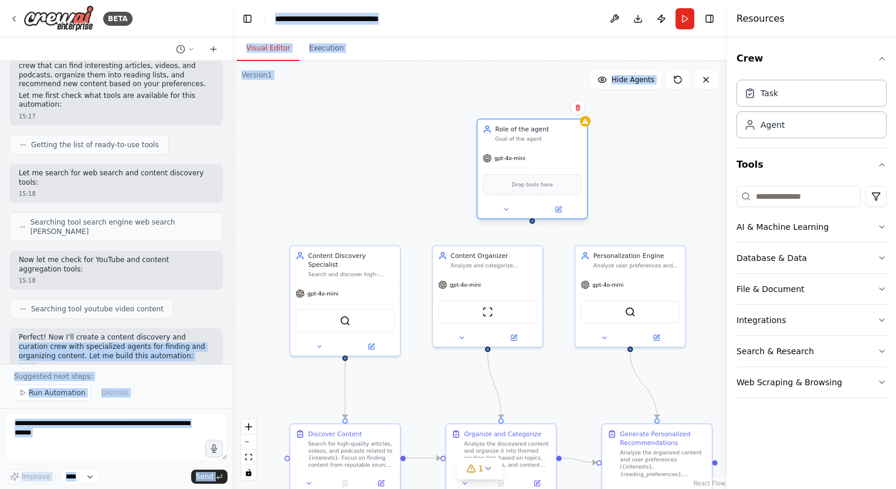
drag, startPoint x: 619, startPoint y: 175, endPoint x: 527, endPoint y: 146, distance: 97.0
click at [527, 146] on div "Role of the agent Goal of the agent gpt-4o-mini Drop tools here" at bounding box center [532, 168] width 111 height 101
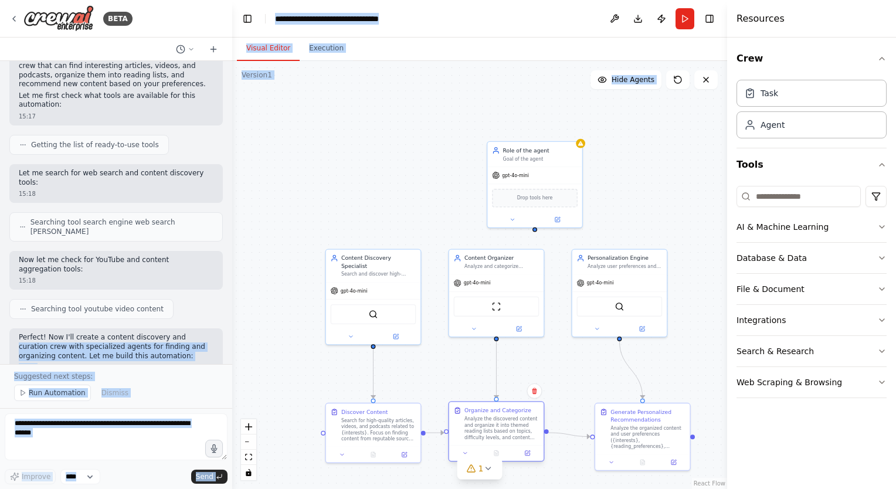
drag, startPoint x: 517, startPoint y: 410, endPoint x: 509, endPoint y: 403, distance: 10.4
click at [509, 403] on div "Organize and Categorize Analyze the discovered content and organize it into the…" at bounding box center [496, 423] width 94 height 43
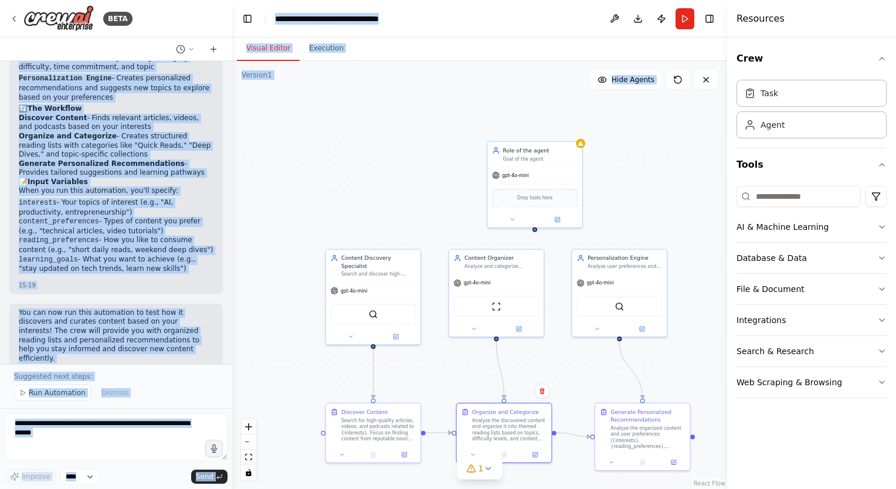
scroll to position [949, 0]
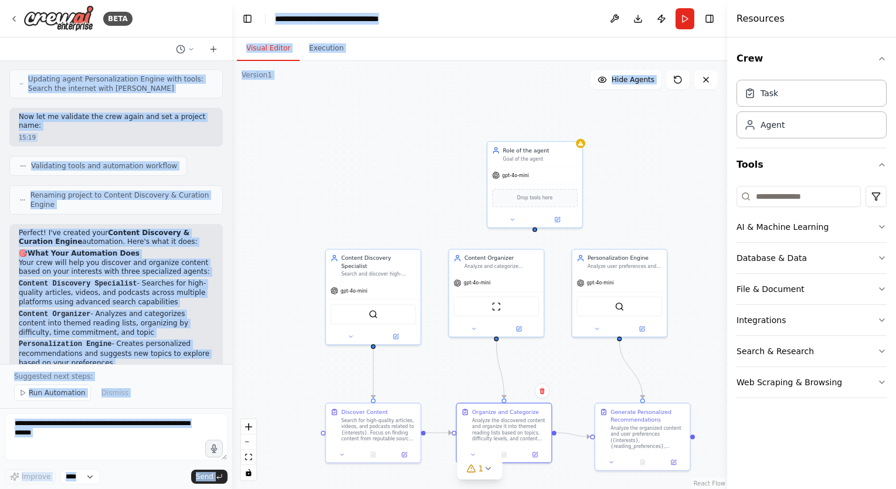
click at [314, 200] on div ".deletable-edge-delete-btn { width: 20px; height: 20px; border: 0px solid #ffff…" at bounding box center [479, 275] width 495 height 428
click at [685, 20] on button "Run" at bounding box center [685, 18] width 19 height 21
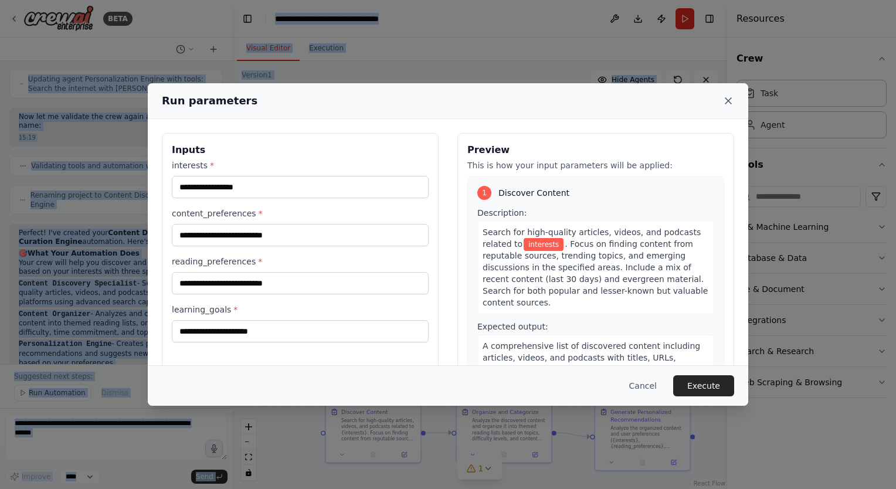
click at [731, 99] on icon at bounding box center [728, 101] width 12 height 12
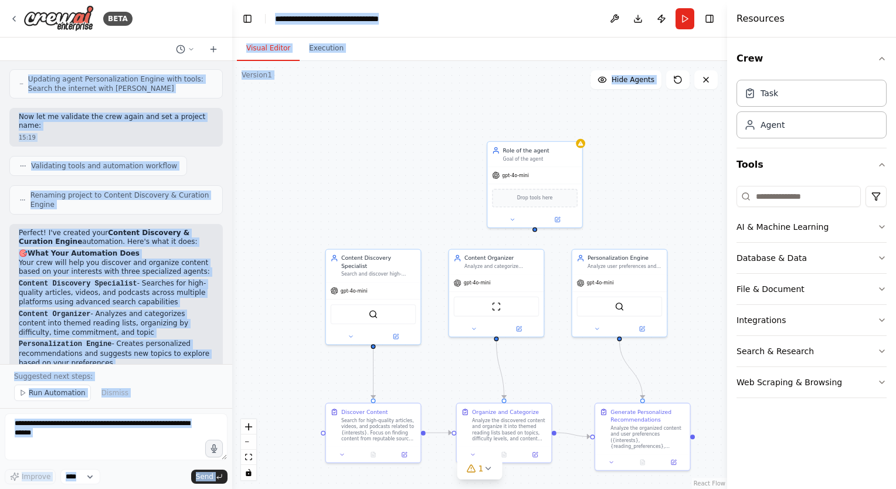
click at [450, 202] on div ".deletable-edge-delete-btn { width: 20px; height: 20px; border: 0px solid #ffff…" at bounding box center [479, 275] width 495 height 428
click at [183, 310] on p "Content Organizer - Analyzes and categorizes content into themed reading lists,…" at bounding box center [116, 324] width 195 height 28
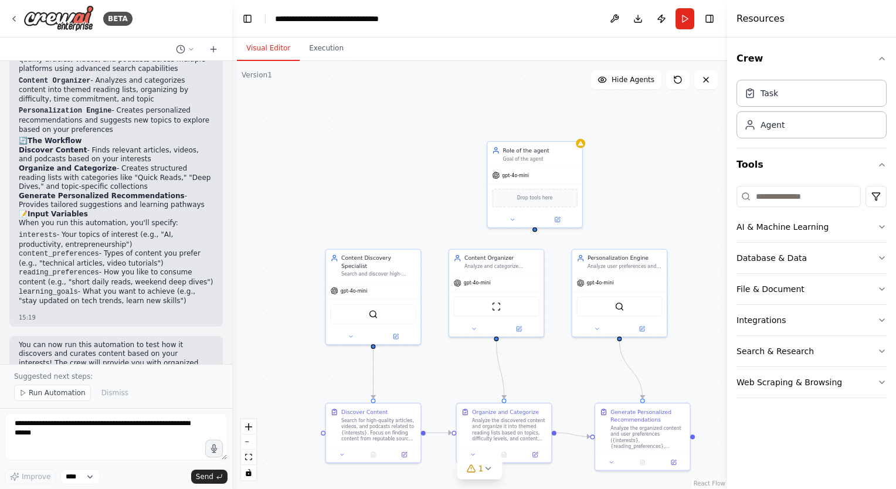
scroll to position [1215, 0]
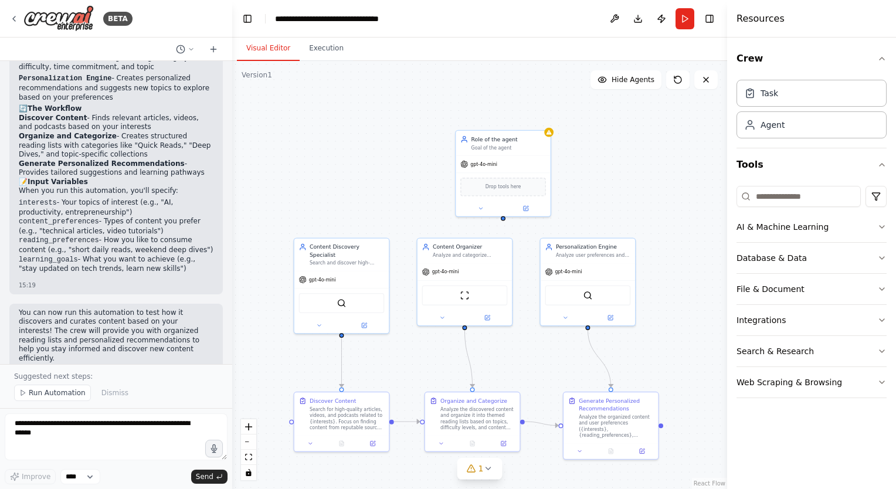
drag, startPoint x: 698, startPoint y: 304, endPoint x: 667, endPoint y: 289, distance: 34.1
click at [667, 289] on div ".deletable-edge-delete-btn { width: 20px; height: 20px; border: 0px solid #ffff…" at bounding box center [479, 275] width 495 height 428
click at [87, 479] on select "****" at bounding box center [80, 476] width 40 height 15
click at [188, 47] on icon at bounding box center [191, 49] width 7 height 7
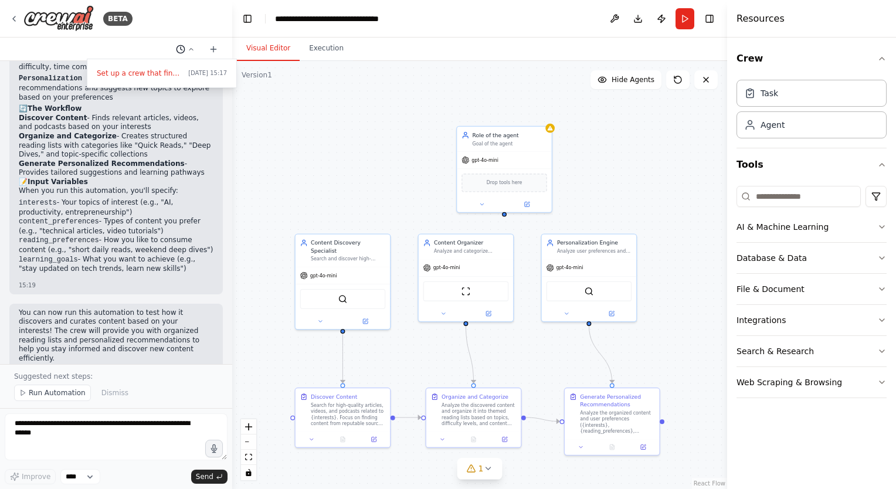
click at [188, 47] on div at bounding box center [116, 244] width 232 height 489
click at [365, 133] on div ".deletable-edge-delete-btn { width: 20px; height: 20px; border: 0px solid #ffff…" at bounding box center [479, 275] width 495 height 428
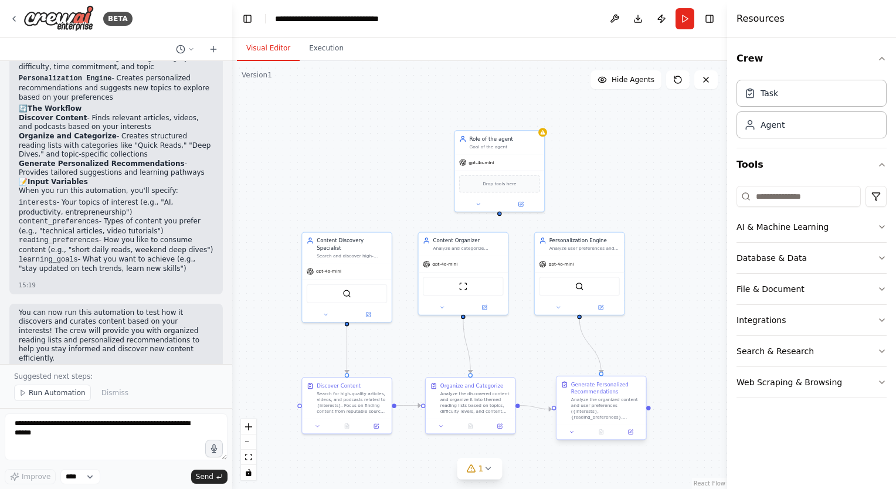
click at [600, 396] on div "Generate Personalized Recommendations Analyze the organized content and user pr…" at bounding box center [606, 400] width 70 height 39
click at [467, 255] on div "gpt-4o-mini" at bounding box center [463, 262] width 89 height 16
click at [525, 154] on div "gpt-4o-mini" at bounding box center [499, 161] width 89 height 16
click at [535, 117] on icon at bounding box center [534, 117] width 5 height 6
click at [509, 123] on button "Confirm" at bounding box center [502, 117] width 42 height 14
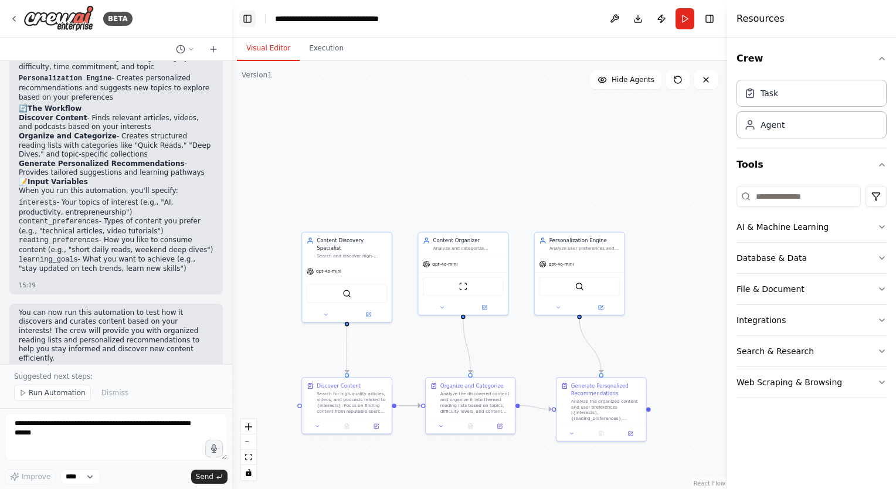
click at [242, 20] on button "Toggle Left Sidebar" at bounding box center [247, 19] width 16 height 16
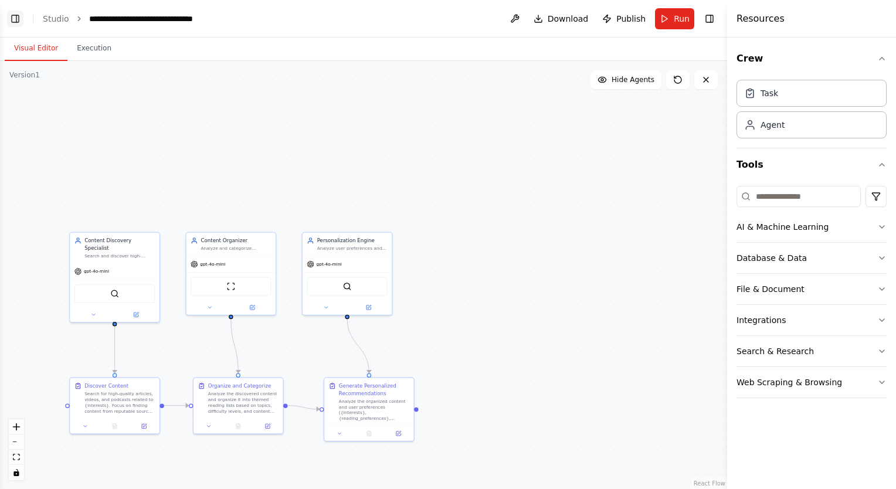
click at [16, 18] on button "Toggle Left Sidebar" at bounding box center [15, 19] width 16 height 16
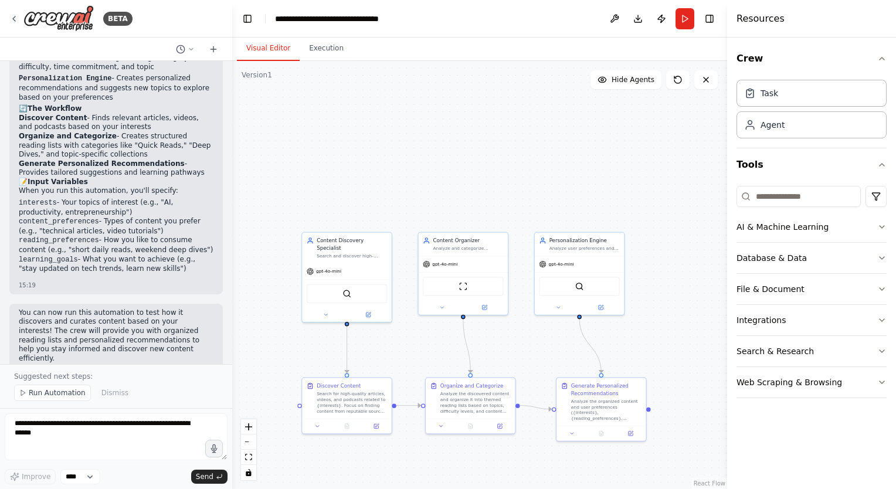
click at [640, 336] on div ".deletable-edge-delete-btn { width: 20px; height: 20px; border: 0px solid #ffff…" at bounding box center [479, 275] width 495 height 428
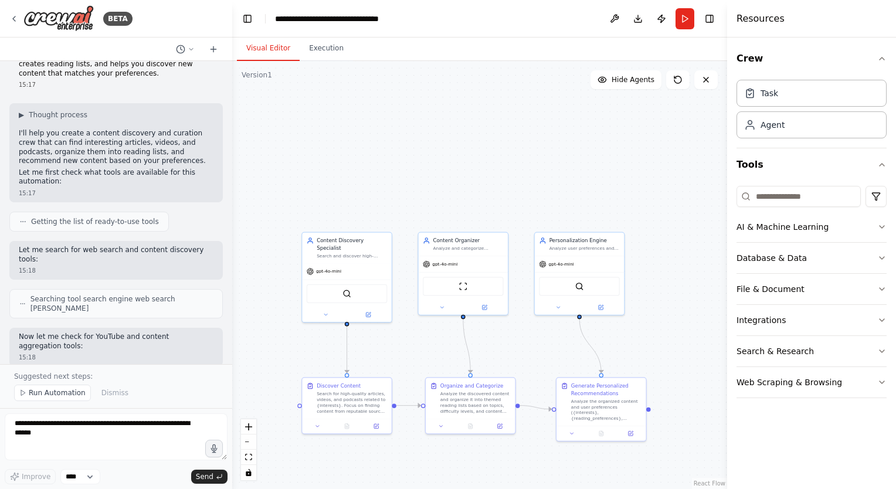
scroll to position [0, 0]
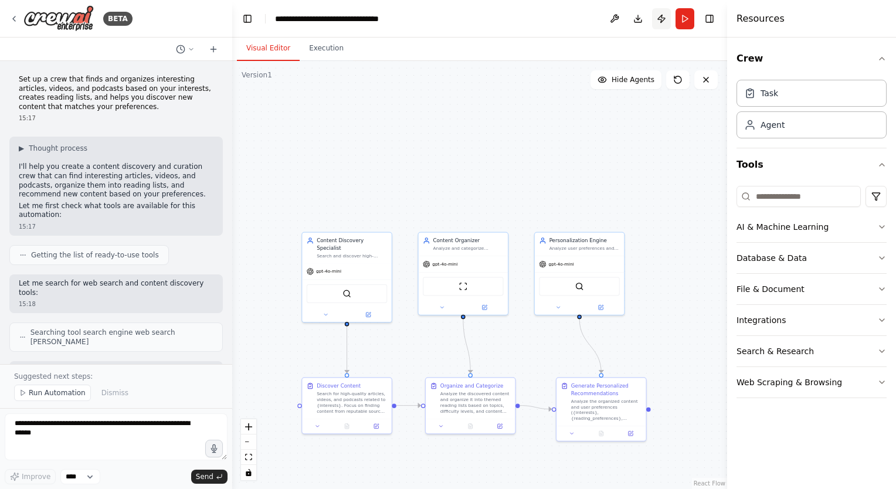
click at [657, 13] on button "Publish" at bounding box center [661, 18] width 19 height 21
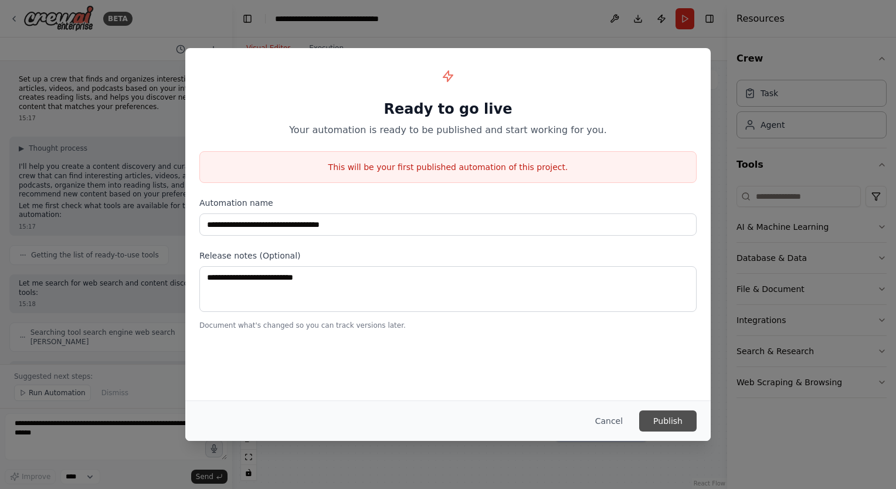
click at [667, 425] on button "Publish" at bounding box center [667, 420] width 57 height 21
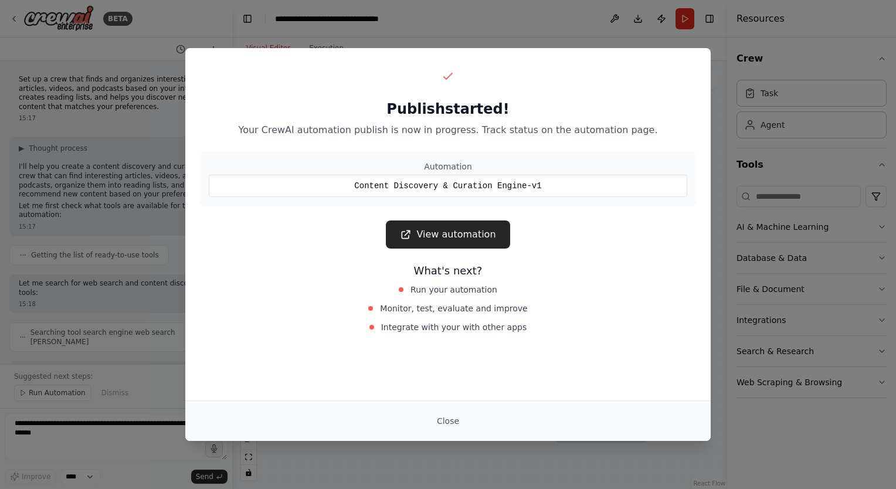
click at [570, 456] on div "Publish started! Your CrewAI automation publish is now in progress. Track statu…" at bounding box center [448, 244] width 896 height 489
click at [437, 423] on button "Close" at bounding box center [447, 420] width 41 height 21
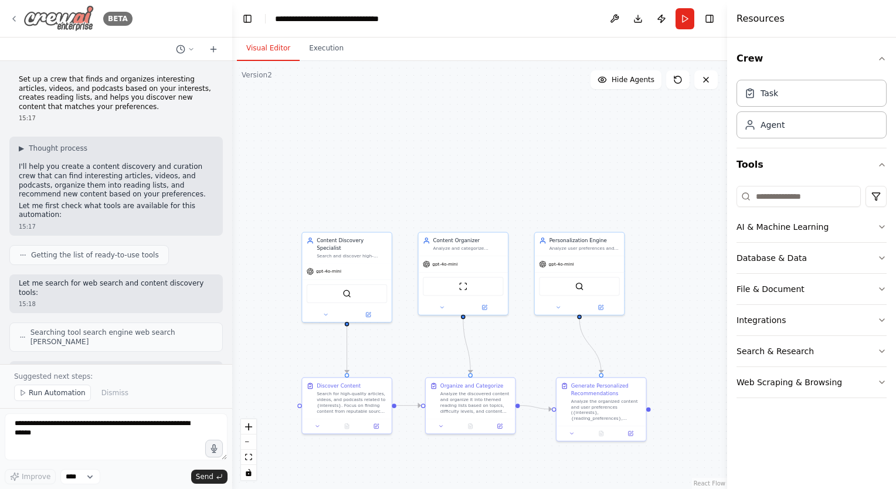
click at [15, 16] on icon at bounding box center [14, 18] width 2 height 5
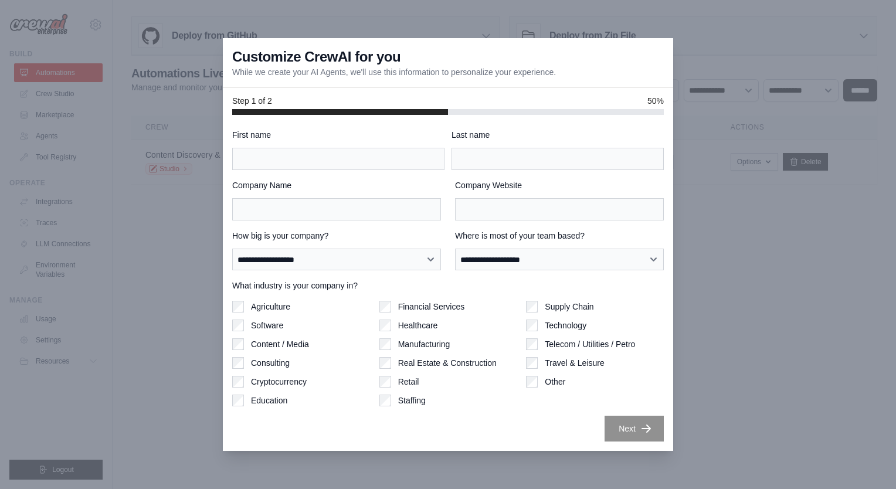
click at [694, 182] on div at bounding box center [448, 244] width 896 height 489
click at [743, 396] on div at bounding box center [448, 244] width 896 height 489
click at [350, 165] on input "First name" at bounding box center [338, 159] width 212 height 22
type input "*****"
click at [457, 158] on input "Last name" at bounding box center [558, 159] width 212 height 22
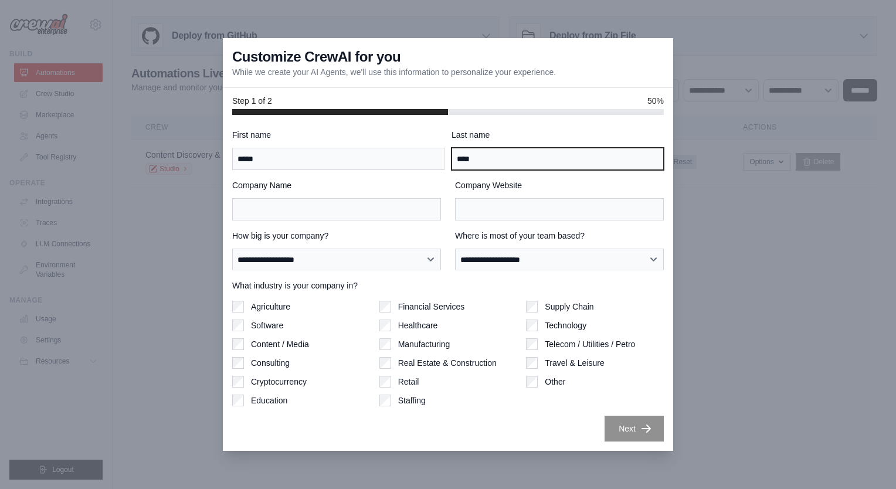
type input "****"
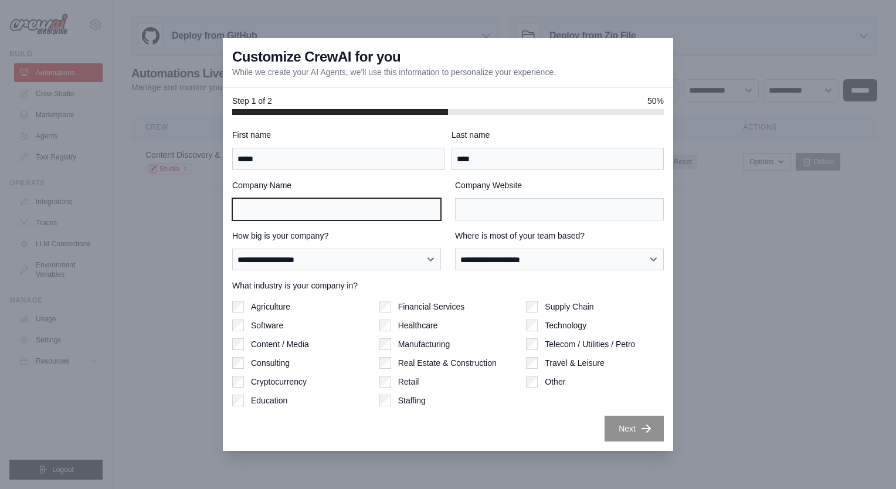
click at [403, 205] on input "Company Name" at bounding box center [336, 209] width 209 height 22
type input "**********"
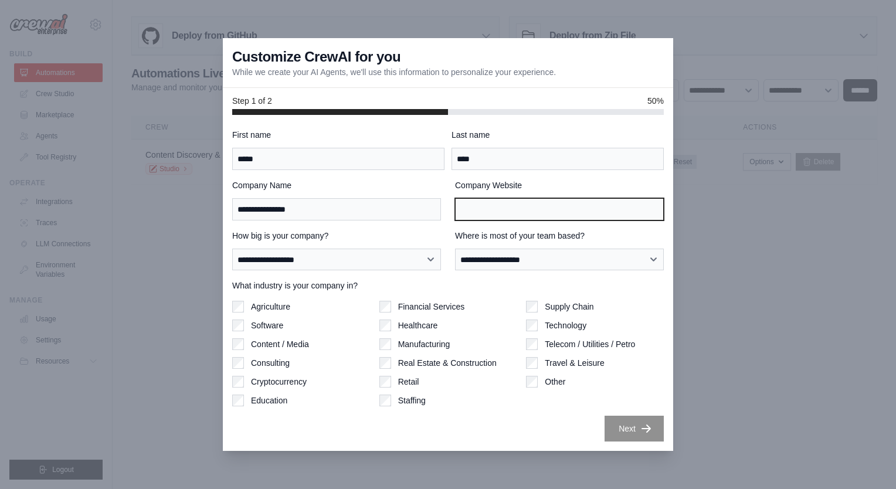
type input "**********"
click at [284, 307] on label "Agriculture" at bounding box center [270, 307] width 39 height 12
click at [289, 345] on label "Content / Media" at bounding box center [280, 344] width 58 height 12
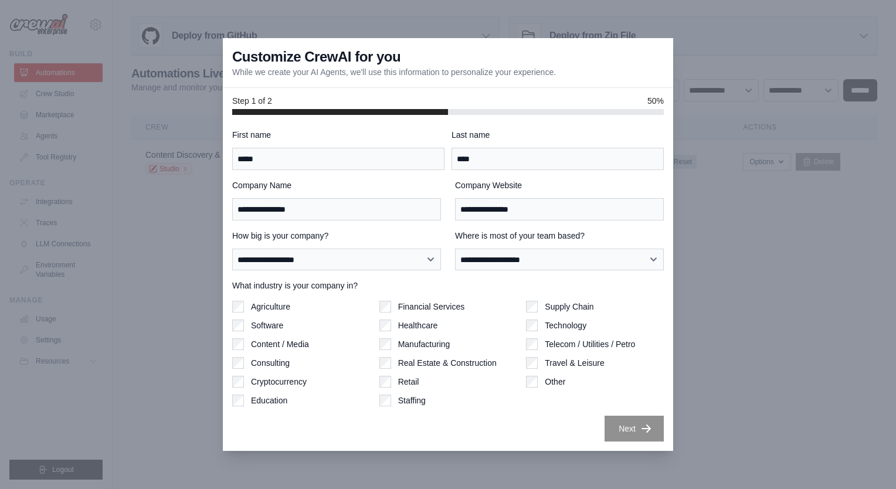
click at [272, 344] on label "Content / Media" at bounding box center [280, 344] width 58 height 12
click at [511, 259] on select "**********" at bounding box center [559, 260] width 209 height 22
click at [361, 259] on select "**********" at bounding box center [336, 260] width 209 height 22
select select "**********"
click at [232, 249] on select "**********" at bounding box center [336, 260] width 209 height 22
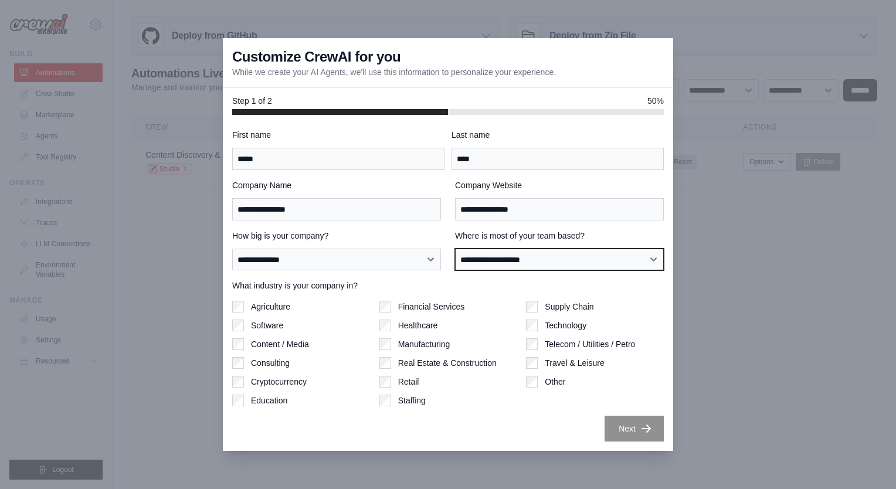
click at [484, 269] on select "**********" at bounding box center [559, 260] width 209 height 22
click at [455, 249] on select "**********" at bounding box center [559, 260] width 209 height 22
click at [493, 257] on select "**********" at bounding box center [559, 260] width 209 height 22
select select "**********"
click at [455, 249] on select "**********" at bounding box center [559, 260] width 209 height 22
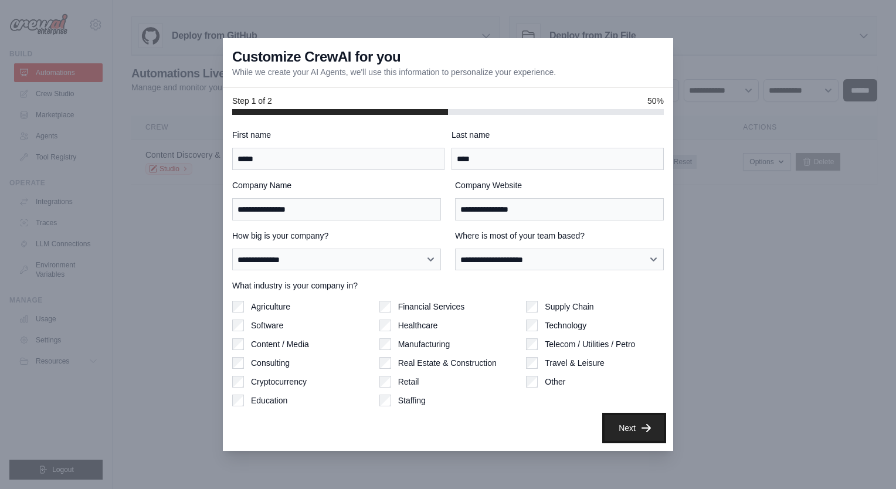
click at [620, 419] on button "Next" at bounding box center [634, 428] width 59 height 26
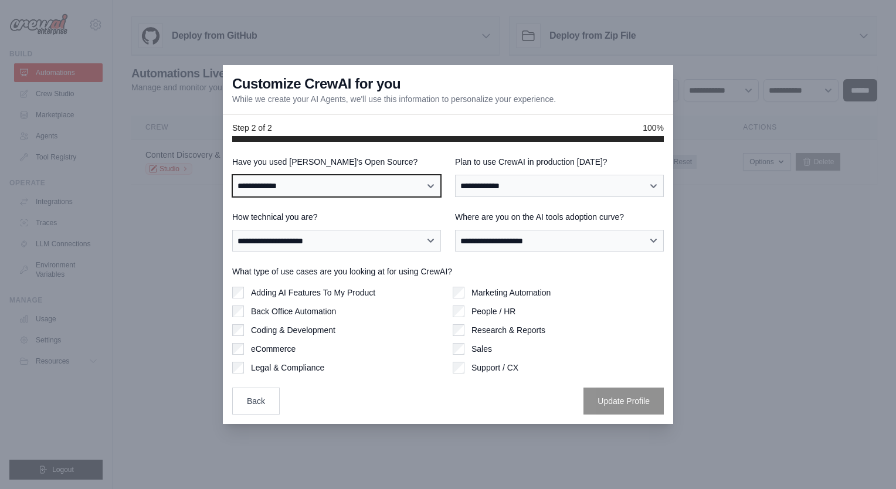
click at [310, 180] on select "**********" at bounding box center [336, 186] width 209 height 22
select select "**"
click at [232, 175] on select "**********" at bounding box center [336, 186] width 209 height 22
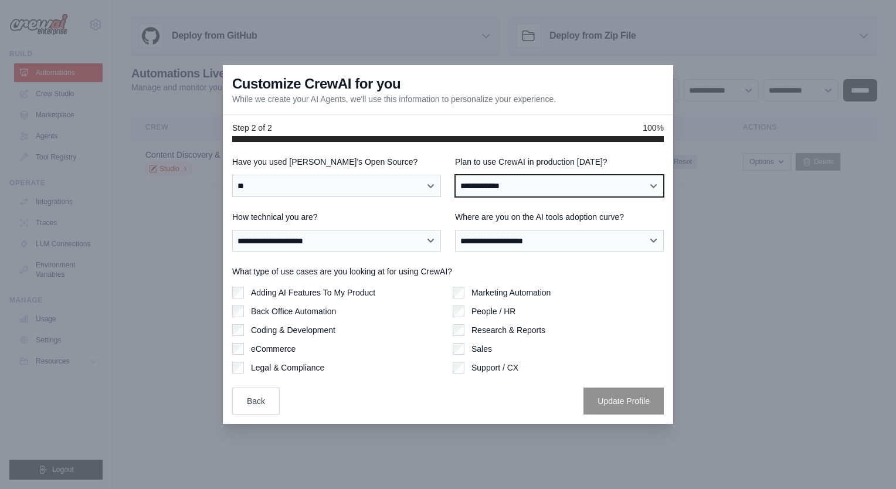
click at [474, 186] on select "**********" at bounding box center [559, 186] width 209 height 22
select select "****"
click at [455, 175] on select "**********" at bounding box center [559, 186] width 209 height 22
click at [488, 186] on select "**********" at bounding box center [559, 186] width 209 height 22
click at [455, 175] on select "**********" at bounding box center [559, 186] width 209 height 22
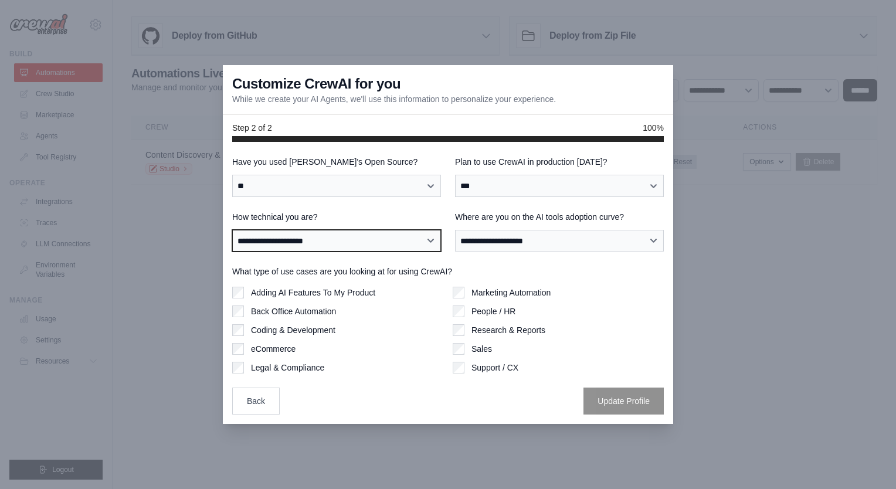
click at [388, 236] on select "**********" at bounding box center [336, 241] width 209 height 22
select select "**********"
click at [232, 230] on select "**********" at bounding box center [336, 241] width 209 height 22
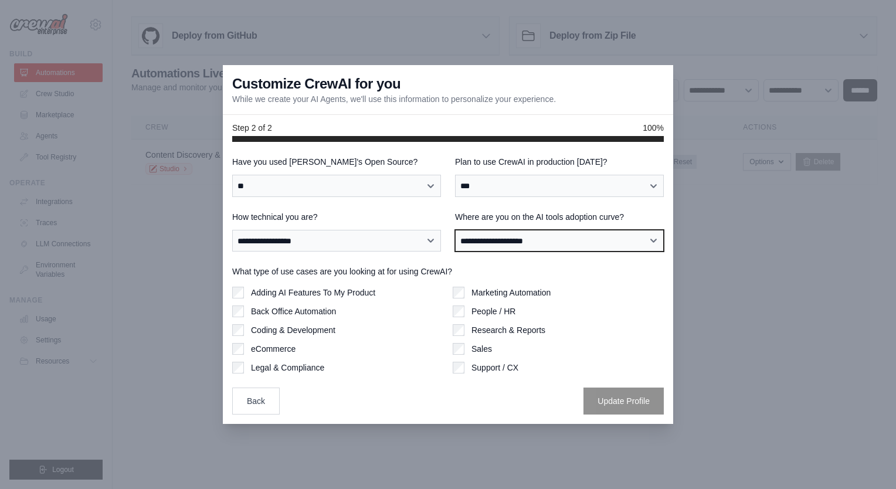
click at [461, 240] on select "**********" at bounding box center [559, 241] width 209 height 22
select select "**********"
click at [455, 230] on select "**********" at bounding box center [559, 241] width 209 height 22
click at [360, 294] on label "Adding AI Features To My Product" at bounding box center [313, 293] width 124 height 12
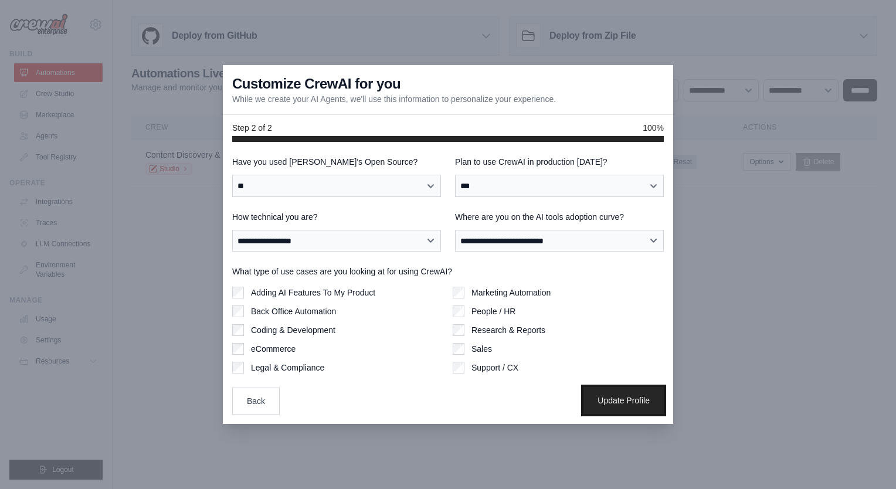
click at [603, 407] on button "Update Profile" at bounding box center [623, 400] width 80 height 27
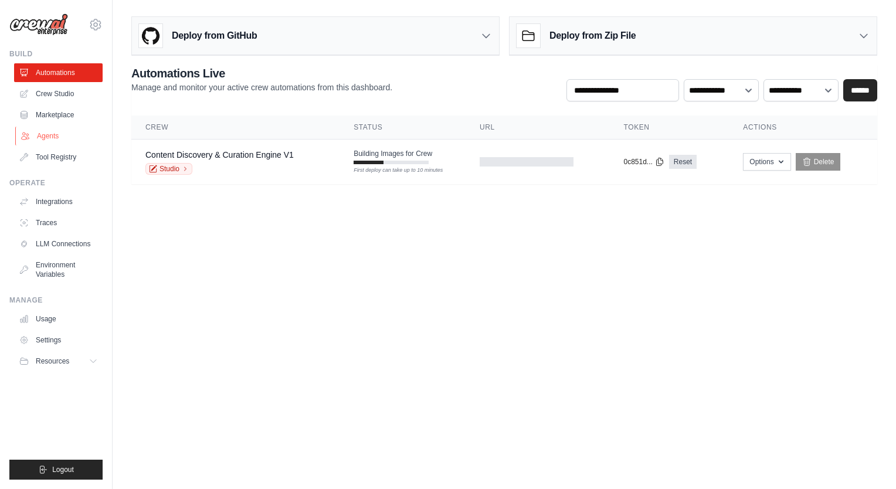
click at [59, 127] on link "Agents" at bounding box center [59, 136] width 89 height 19
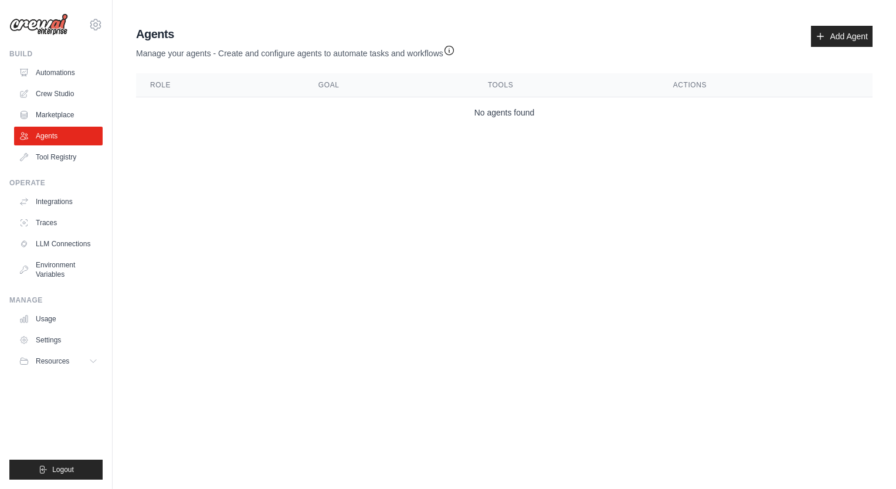
click at [875, 35] on div "Agents Manage your agents - Create and configure agents to automate tasks and w…" at bounding box center [504, 76] width 746 height 111
click at [844, 41] on link "Add Agent" at bounding box center [842, 36] width 62 height 21
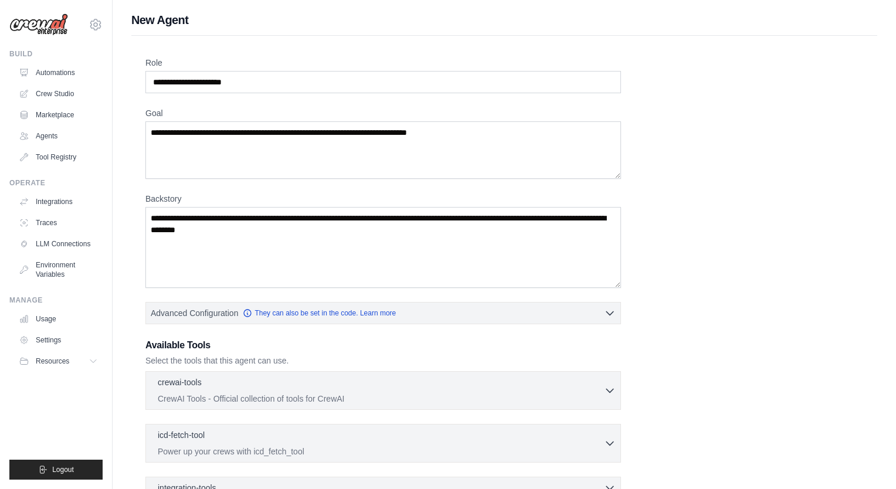
click at [821, 43] on div "Role Goal Backstory Advanced Configuration They can also be set in the code. Le…" at bounding box center [504, 327] width 746 height 582
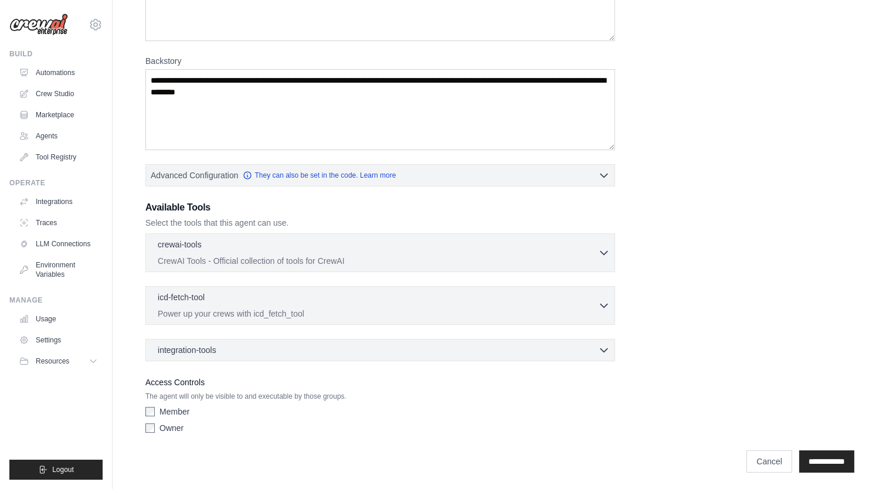
scroll to position [137, 0]
click at [216, 355] on div "integration-tools 0 selected Box Save files to Box Gmail" at bounding box center [380, 351] width 470 height 22
click at [301, 348] on div "integration-tools 0 selected" at bounding box center [384, 350] width 452 height 12
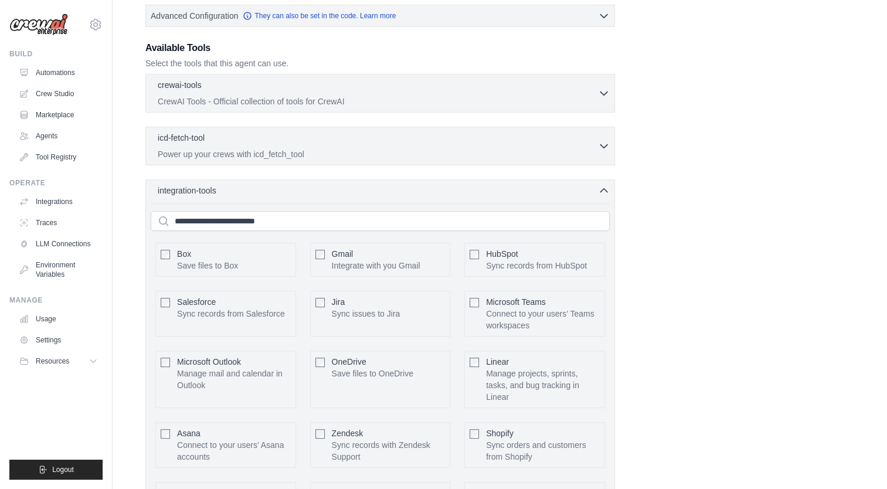
scroll to position [532, 0]
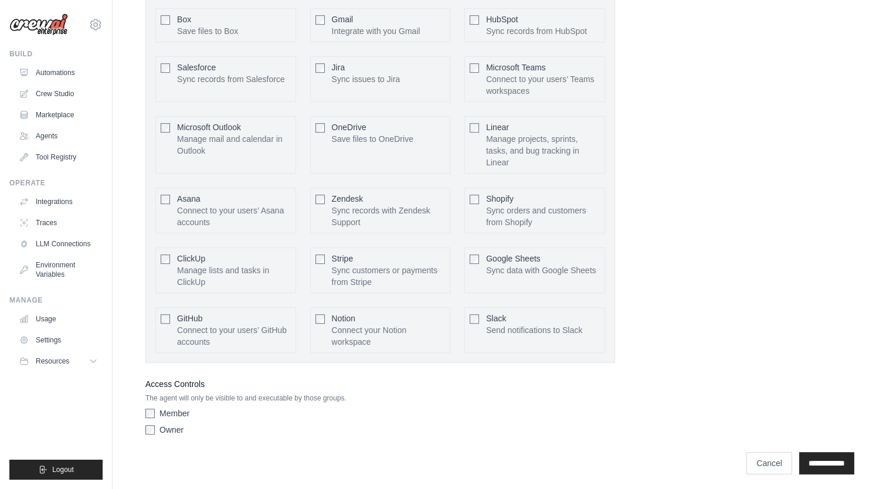
click at [253, 447] on div "**********" at bounding box center [499, 457] width 709 height 34
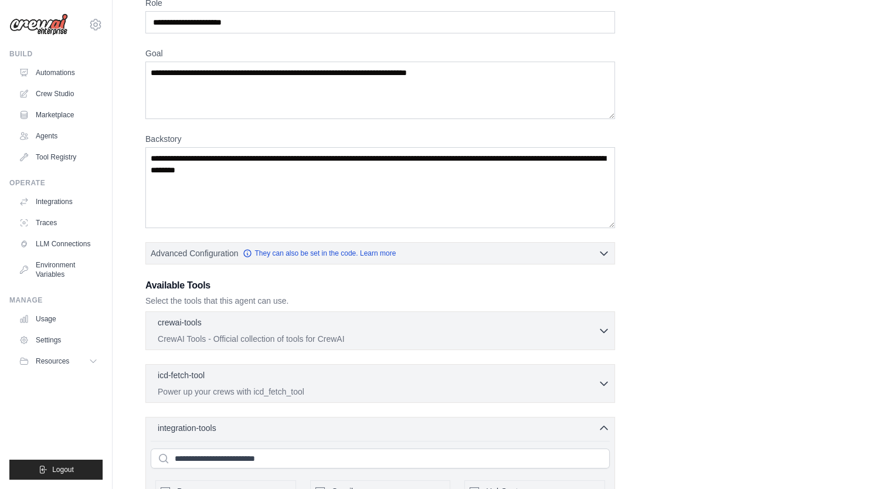
scroll to position [63, 0]
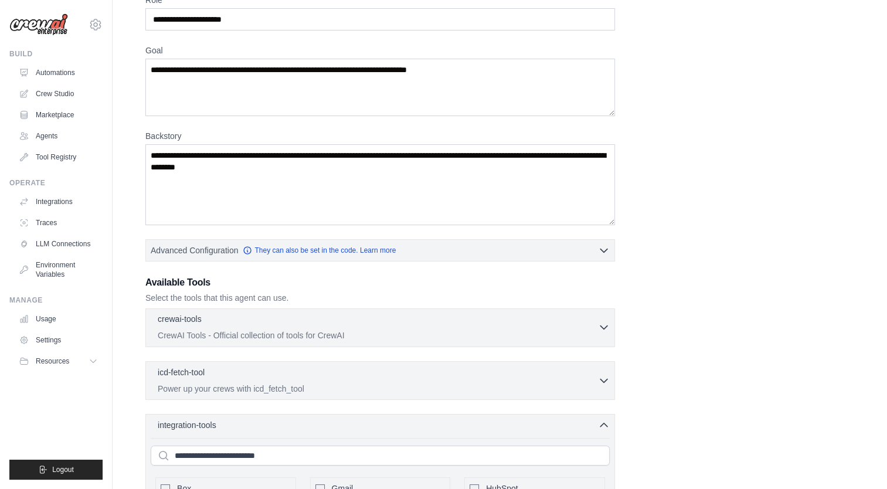
click at [600, 327] on icon "button" at bounding box center [604, 327] width 12 height 12
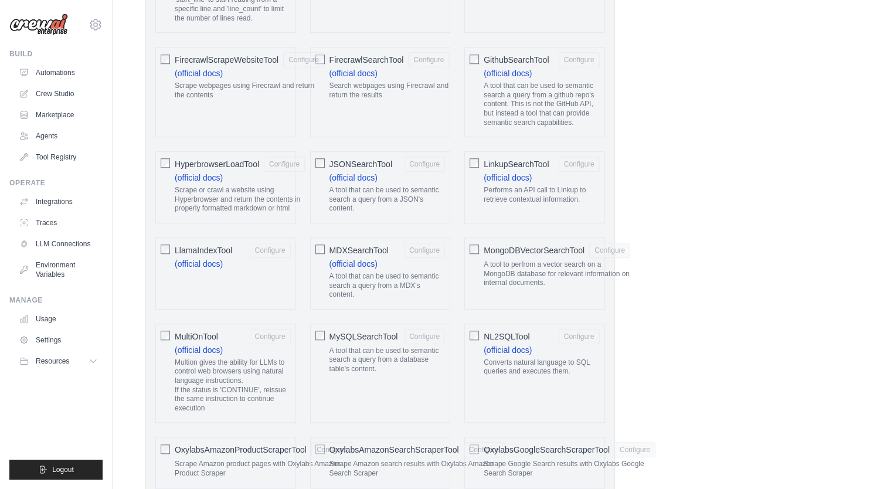
scroll to position [1001, 0]
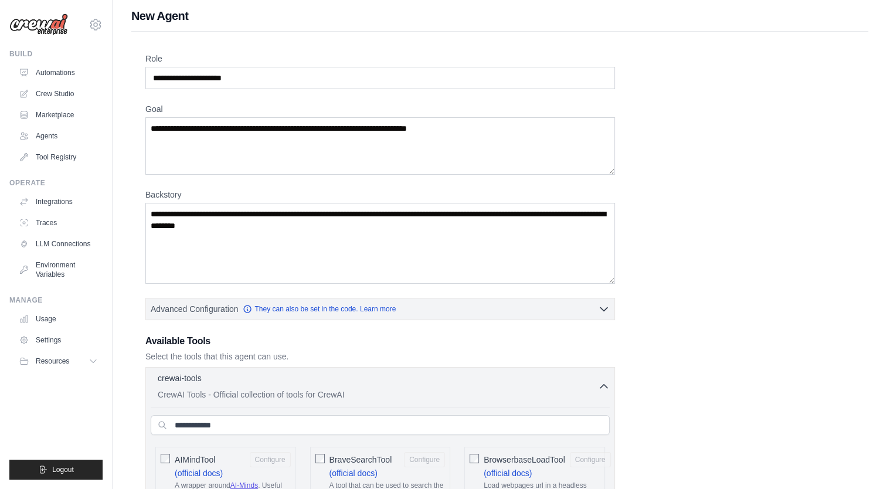
scroll to position [0, 0]
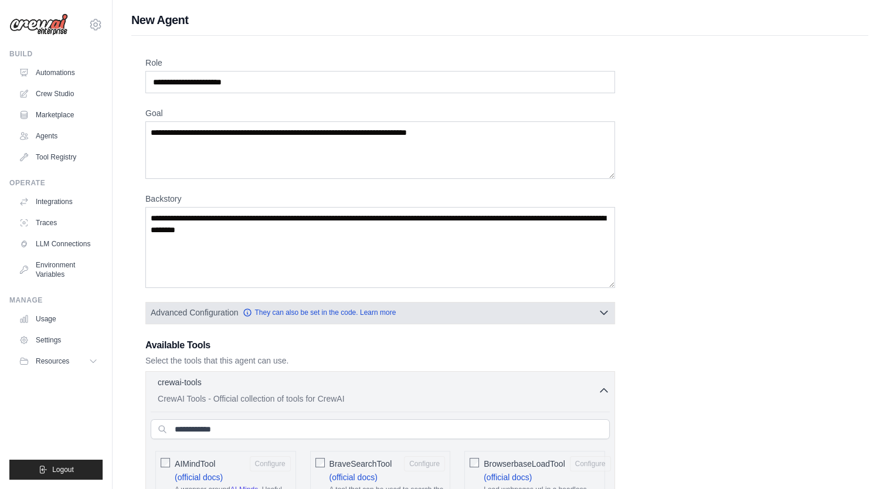
click at [412, 311] on button "Advanced Configuration They can also be set in the code. Learn more" at bounding box center [380, 312] width 469 height 21
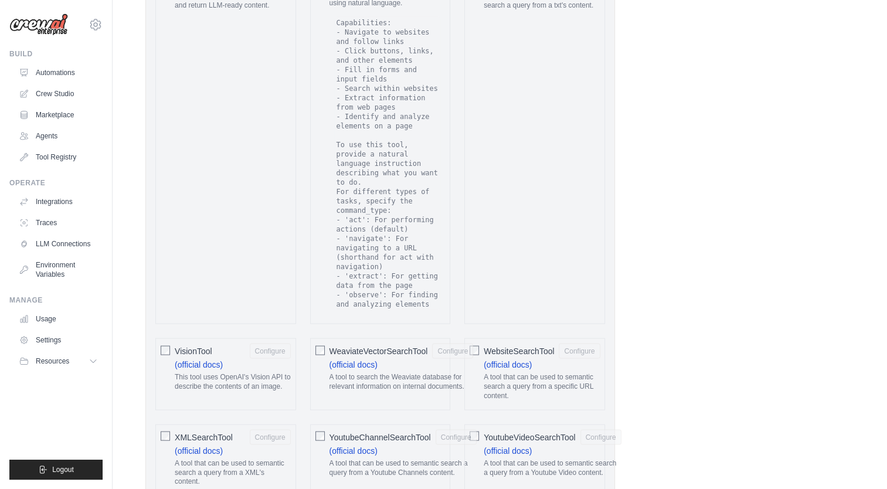
scroll to position [2522, 0]
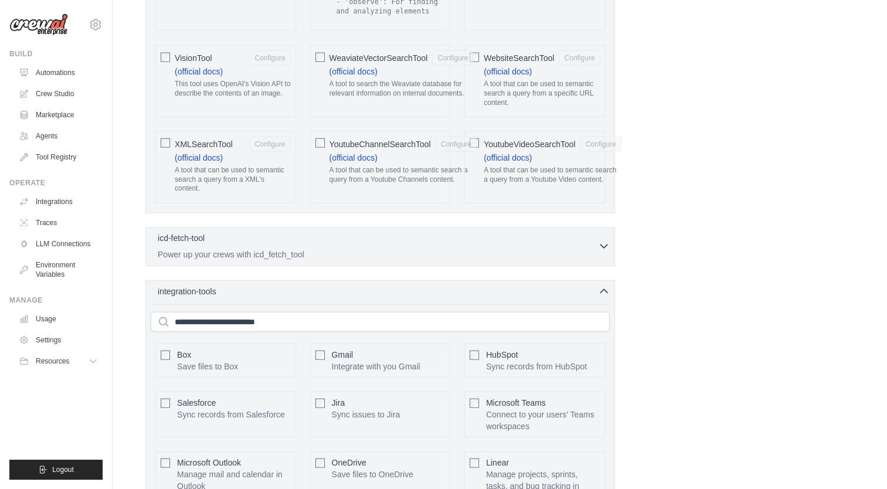
click at [530, 249] on p "Power up your crews with icd_fetch_tool" at bounding box center [378, 255] width 440 height 12
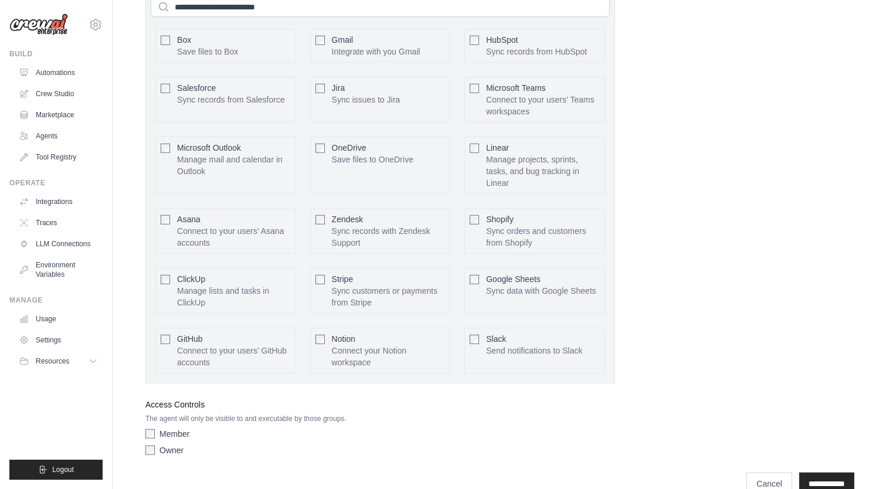
scroll to position [2883, 0]
click at [73, 137] on link "Agents" at bounding box center [59, 136] width 89 height 19
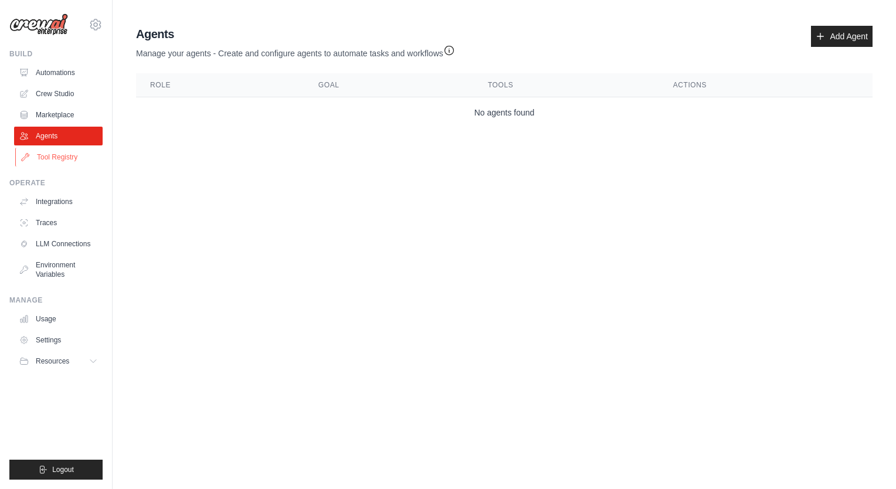
click at [75, 161] on link "Tool Registry" at bounding box center [59, 157] width 89 height 19
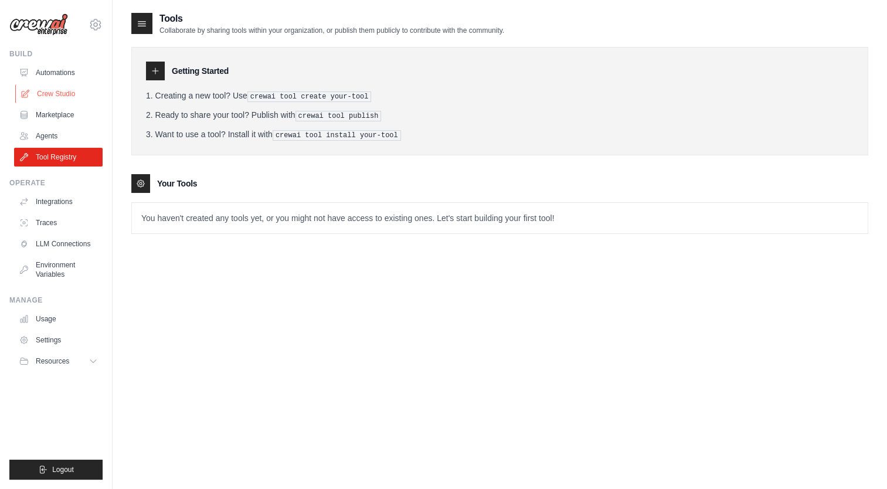
click at [82, 91] on link "Crew Studio" at bounding box center [59, 93] width 89 height 19
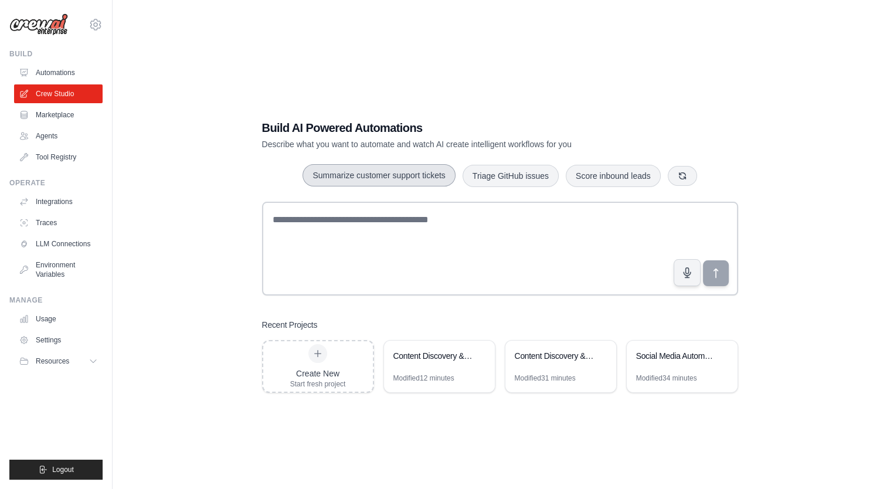
click at [408, 169] on button "Summarize customer support tickets" at bounding box center [379, 175] width 152 height 22
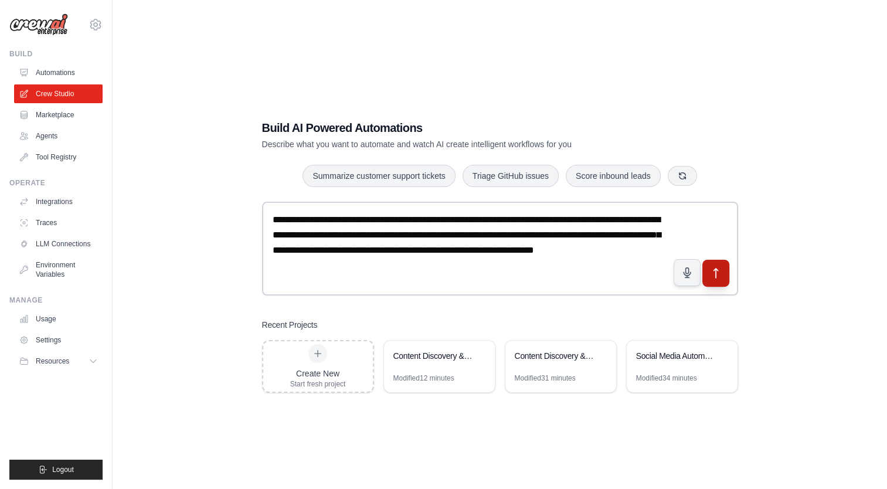
click at [711, 280] on button "submit" at bounding box center [715, 273] width 27 height 27
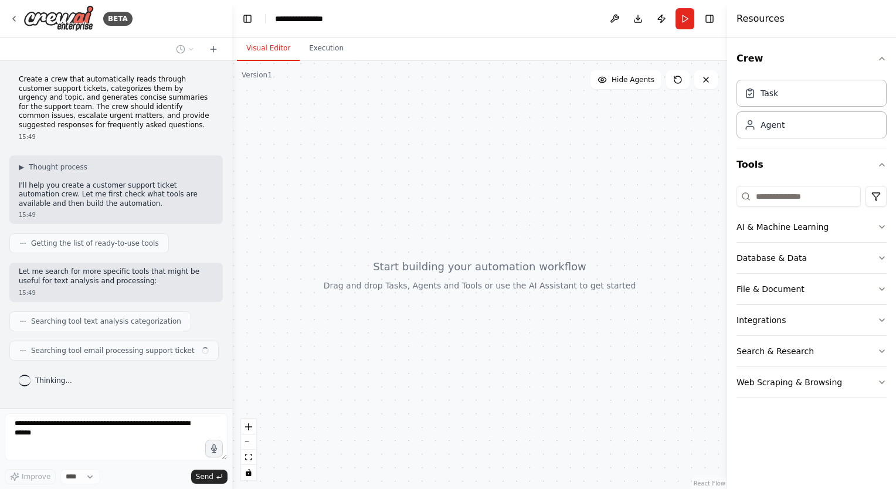
click at [848, 460] on div "Crew Task Agent Tools AI & Machine Learning Database & Data File & Document Int…" at bounding box center [811, 264] width 169 height 452
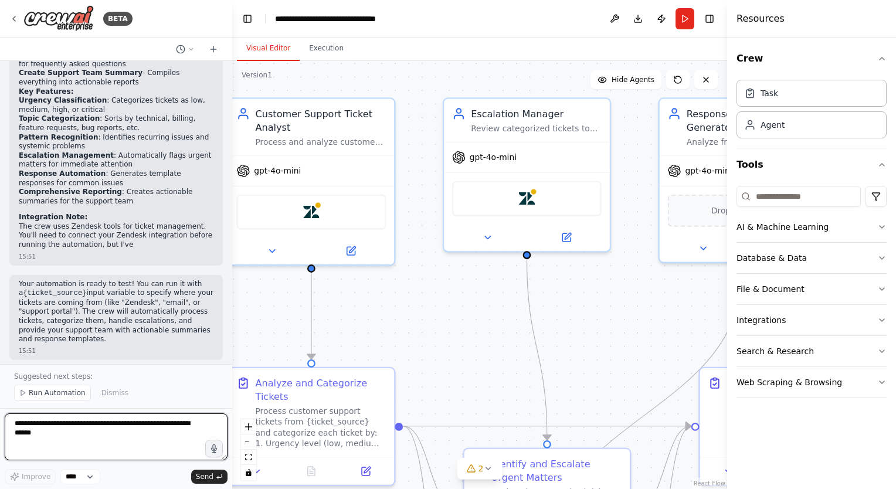
scroll to position [966, 0]
